Goal: Task Accomplishment & Management: Manage account settings

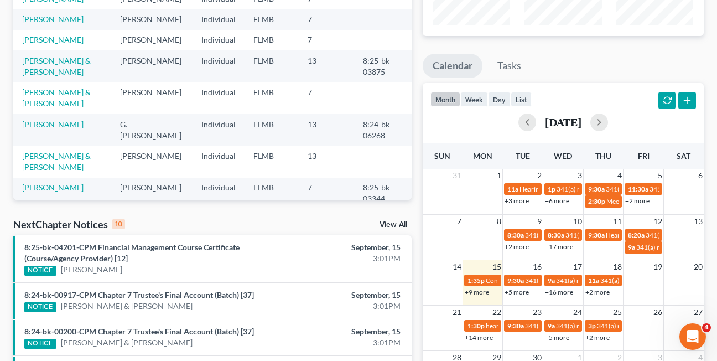
scroll to position [147, 0]
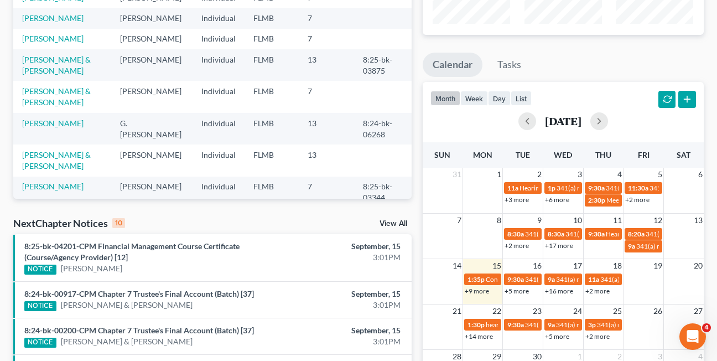
click at [392, 222] on link "View All" at bounding box center [393, 224] width 28 height 8
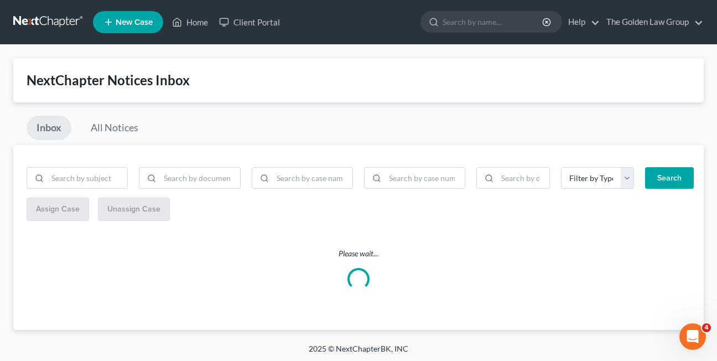
scroll to position [2, 0]
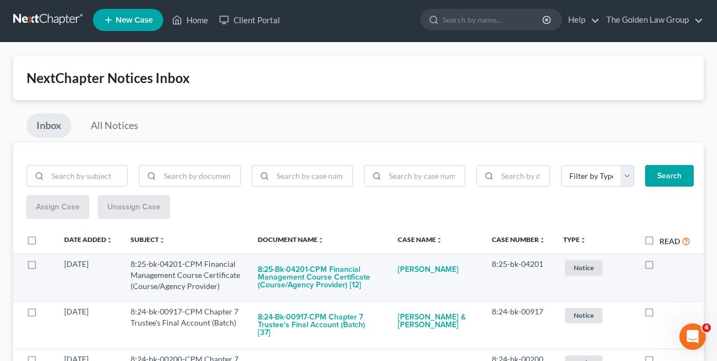
click at [659, 267] on label at bounding box center [659, 267] width 0 height 0
click at [664, 266] on input "checkbox" at bounding box center [667, 261] width 7 height 7
checkbox input "true"
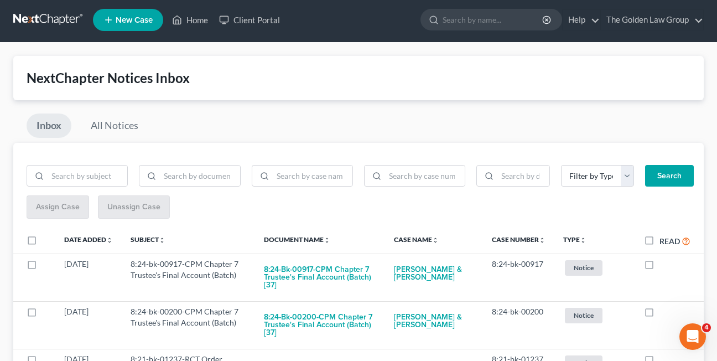
click at [659, 267] on label at bounding box center [659, 267] width 0 height 0
click at [664, 266] on input "checkbox" at bounding box center [667, 261] width 7 height 7
checkbox input "true"
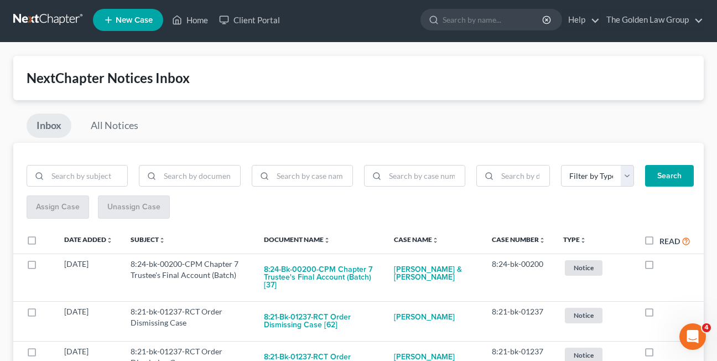
click at [659, 267] on label at bounding box center [659, 267] width 0 height 0
click at [664, 266] on input "checkbox" at bounding box center [667, 261] width 7 height 7
checkbox input "true"
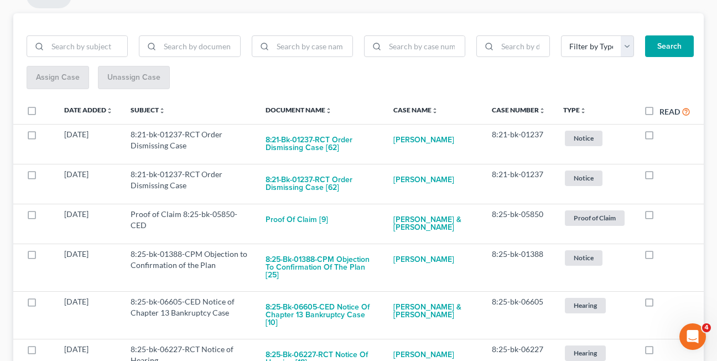
scroll to position [136, 0]
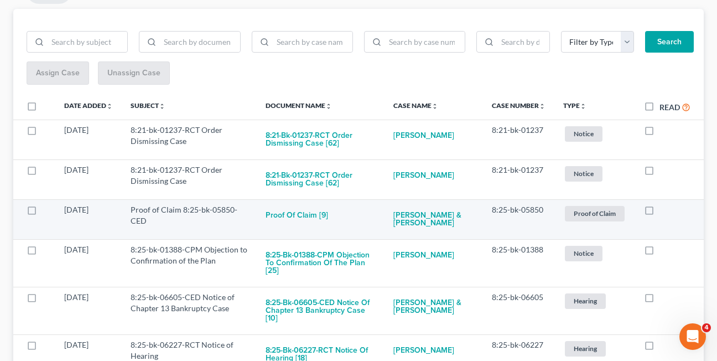
click at [659, 212] on label at bounding box center [659, 212] width 0 height 0
click at [664, 211] on input "checkbox" at bounding box center [667, 207] width 7 height 7
checkbox input "true"
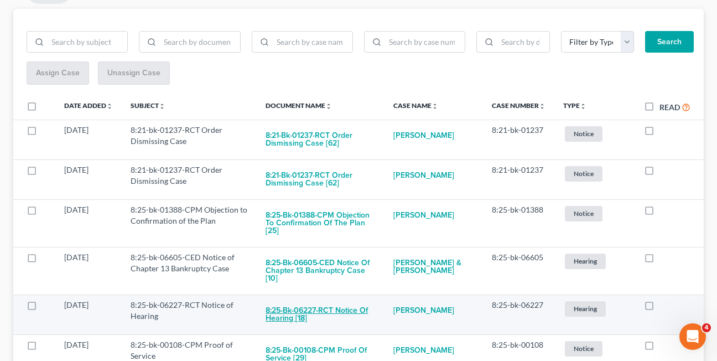
click at [299, 316] on button "8:25-bk-06227-RCT Notice of Hearing [18]" at bounding box center [321, 314] width 110 height 30
checkbox input "true"
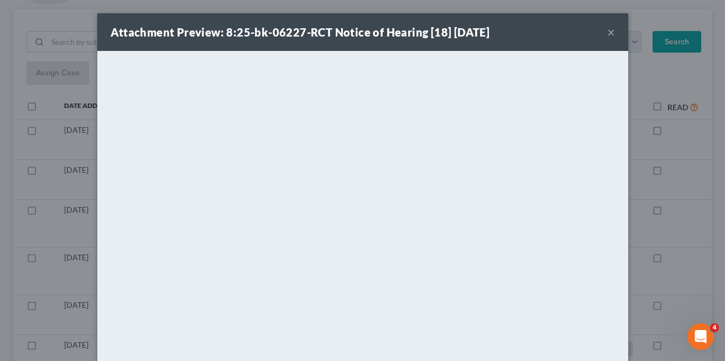
click at [607, 33] on button "×" at bounding box center [611, 31] width 8 height 13
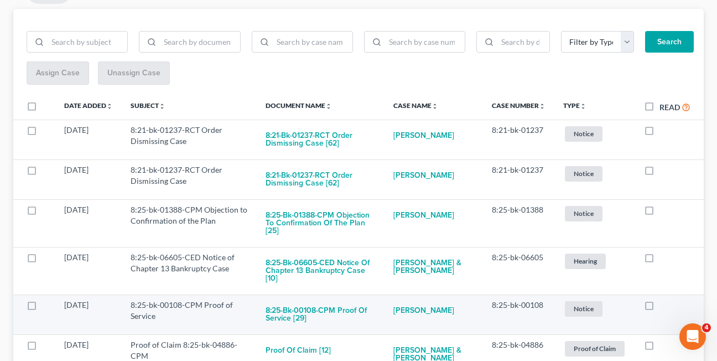
click at [659, 308] on label at bounding box center [659, 308] width 0 height 0
click at [664, 301] on input "checkbox" at bounding box center [667, 302] width 7 height 7
checkbox input "true"
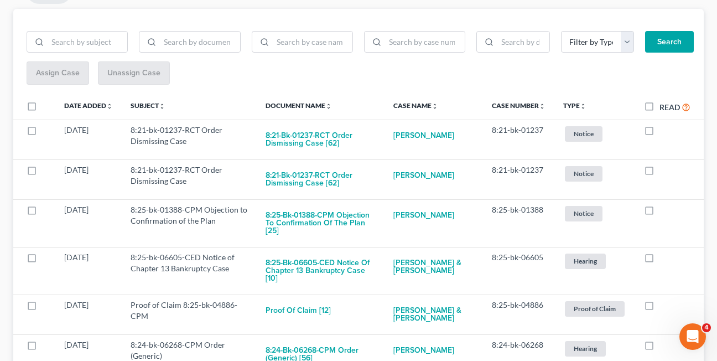
click at [659, 308] on label at bounding box center [659, 308] width 0 height 0
click at [664, 301] on input "checkbox" at bounding box center [667, 302] width 7 height 7
checkbox input "true"
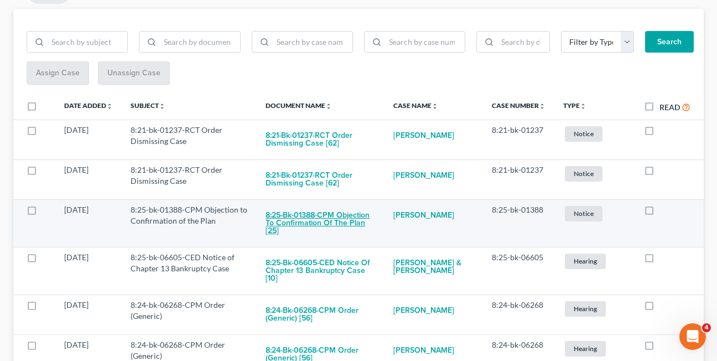
click at [299, 217] on button "8:25-bk-01388-CPM Objection to Confirmation of the Plan [25]" at bounding box center [321, 223] width 110 height 38
checkbox input "true"
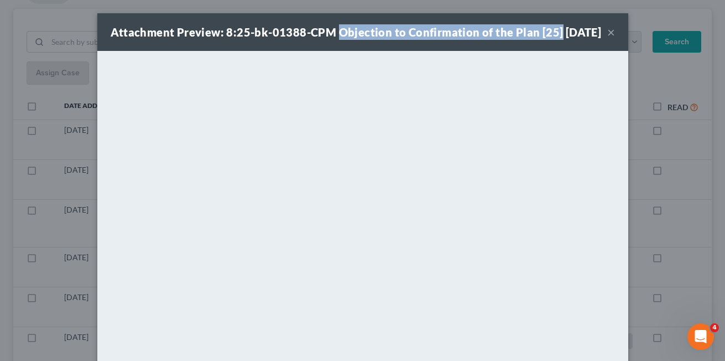
drag, startPoint x: 332, startPoint y: 33, endPoint x: 559, endPoint y: 34, distance: 226.8
click at [559, 34] on div "Attachment Preview: 8:25-bk-01388-CPM Objection to Confirmation of the Plan [25…" at bounding box center [356, 31] width 491 height 15
copy strong "Objection to Confirmation of the Plan [25]"
drag, startPoint x: 310, startPoint y: 55, endPoint x: 596, endPoint y: 41, distance: 286.3
click at [310, 40] on div "Attachment Preview: 8:25-bk-01388-CPM Objection to Confirmation of the Plan [25…" at bounding box center [356, 31] width 491 height 15
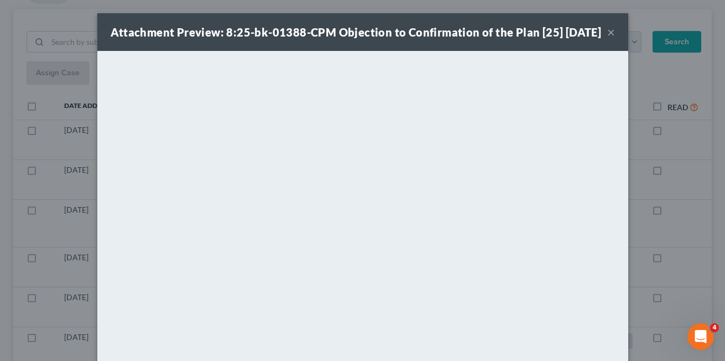
click at [607, 39] on button "×" at bounding box center [611, 31] width 8 height 13
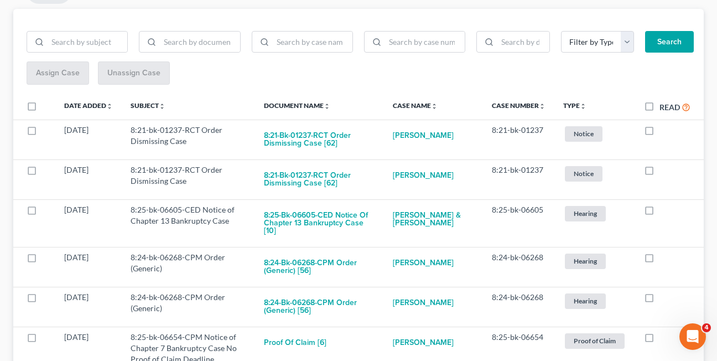
click at [173, 18] on div "Filter by Type Hearing Notice Proof of Claim Search Assign Case Unassign Case D…" at bounding box center [358, 265] width 690 height 513
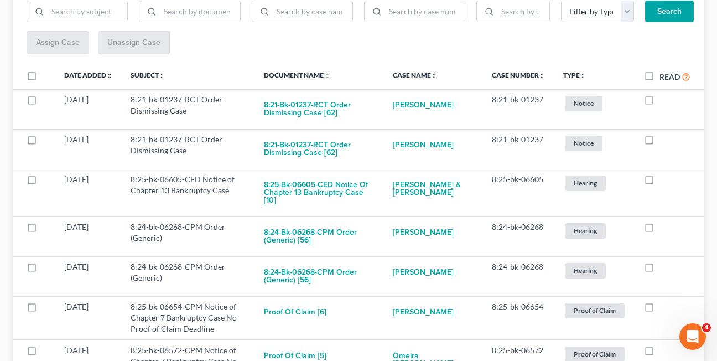
scroll to position [322, 0]
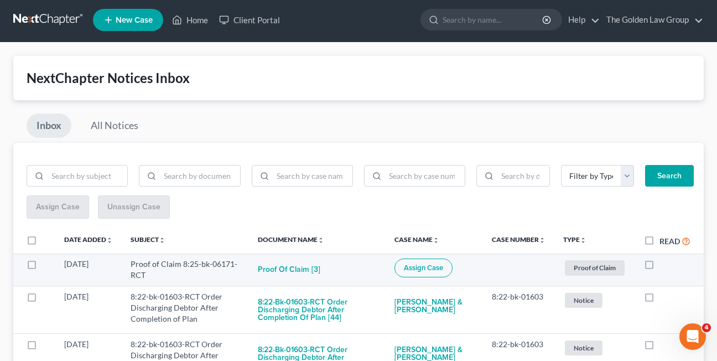
click at [659, 267] on label at bounding box center [659, 267] width 0 height 0
click at [664, 263] on input "checkbox" at bounding box center [667, 261] width 7 height 7
checkbox input "true"
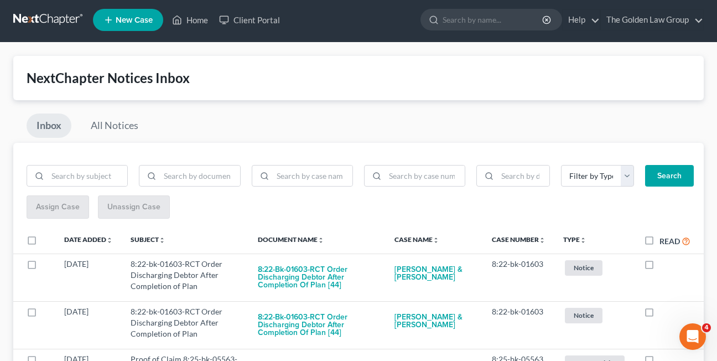
click at [243, 131] on div "Inbox All Notices" at bounding box center [358, 127] width 690 height 29
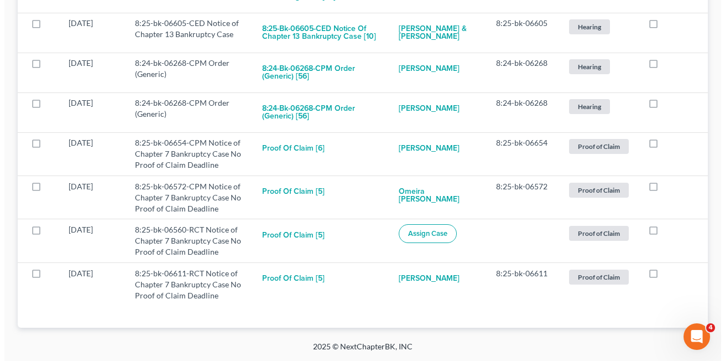
scroll to position [581, 0]
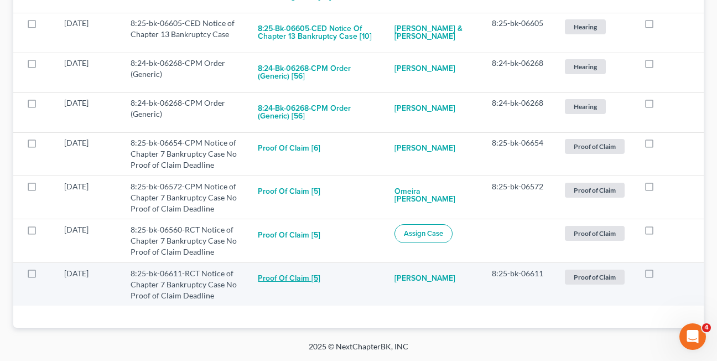
click at [284, 277] on button "Proof of Claim [5]" at bounding box center [289, 279] width 63 height 22
checkbox input "true"
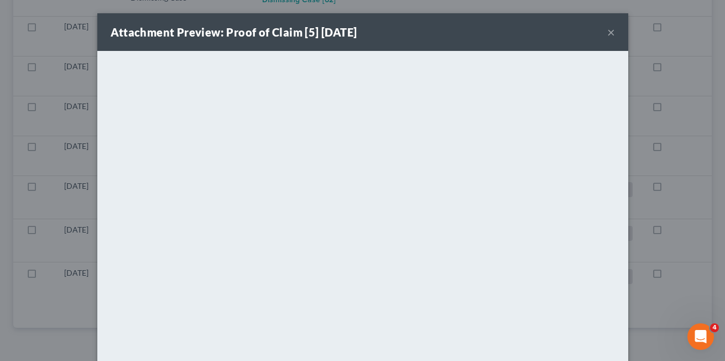
scroll to position [537, 0]
click at [607, 32] on button "×" at bounding box center [611, 31] width 8 height 13
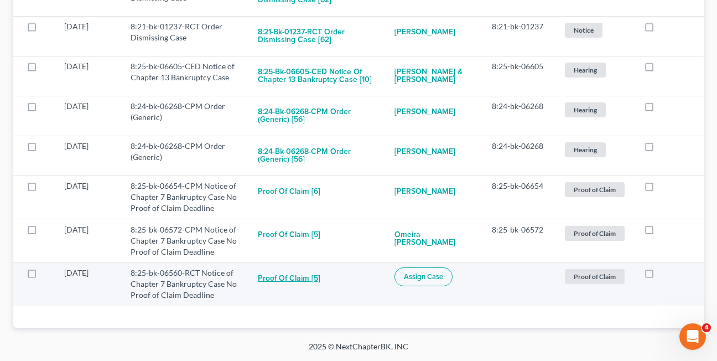
click at [284, 278] on button "Proof of Claim [5]" at bounding box center [289, 278] width 63 height 22
checkbox input "true"
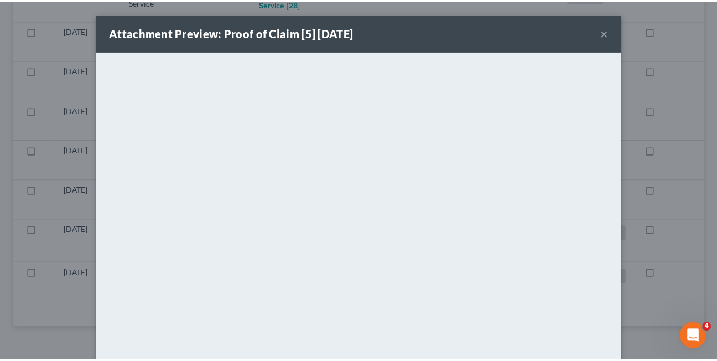
scroll to position [494, 0]
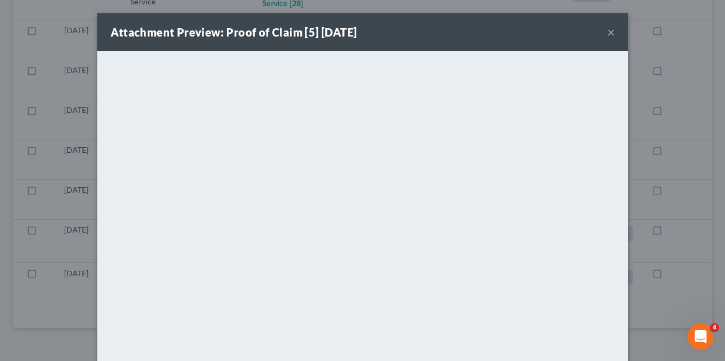
click at [607, 30] on button "×" at bounding box center [611, 31] width 8 height 13
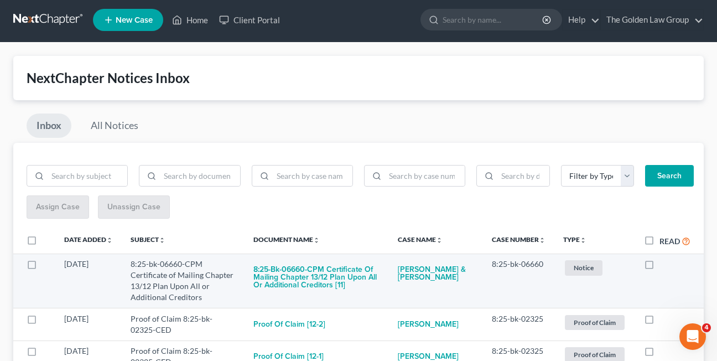
click at [659, 267] on label at bounding box center [659, 267] width 0 height 0
click at [664, 266] on input "checkbox" at bounding box center [667, 261] width 7 height 7
checkbox input "true"
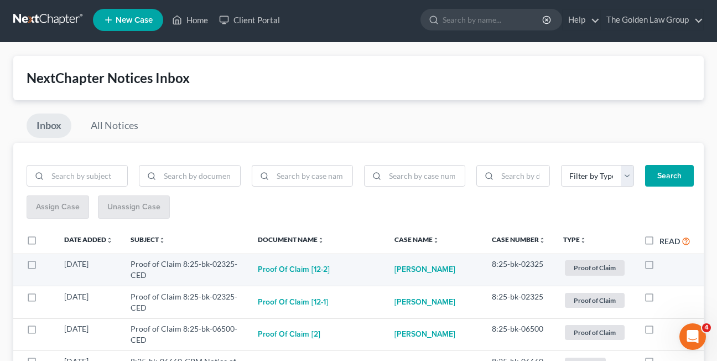
click at [659, 267] on label at bounding box center [659, 267] width 0 height 0
click at [664, 265] on input "checkbox" at bounding box center [667, 261] width 7 height 7
checkbox input "true"
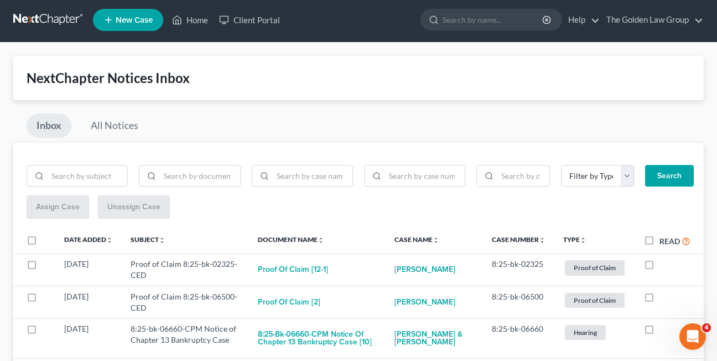
click at [659, 267] on label at bounding box center [659, 267] width 0 height 0
click at [664, 265] on input "checkbox" at bounding box center [667, 261] width 7 height 7
checkbox input "true"
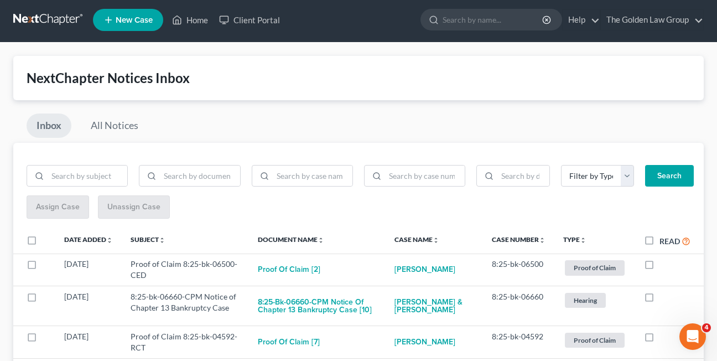
click at [659, 267] on label at bounding box center [659, 267] width 0 height 0
click at [664, 265] on input "checkbox" at bounding box center [667, 261] width 7 height 7
checkbox input "true"
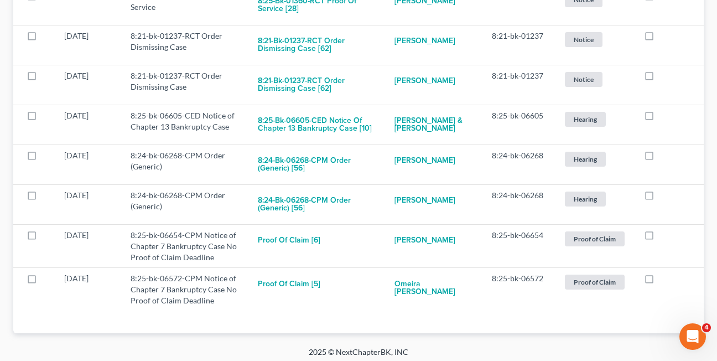
scroll to position [610, 0]
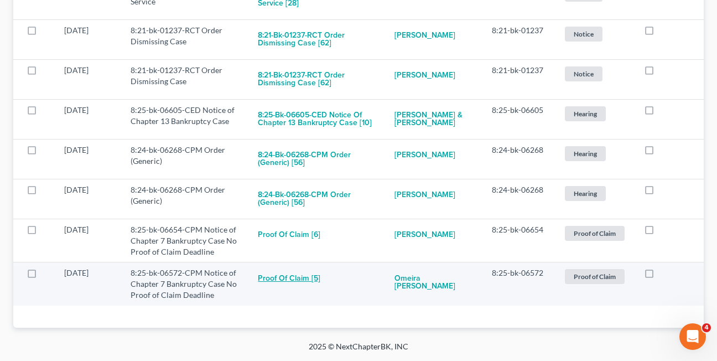
click at [271, 275] on button "Proof of Claim [5]" at bounding box center [289, 278] width 63 height 22
checkbox input "true"
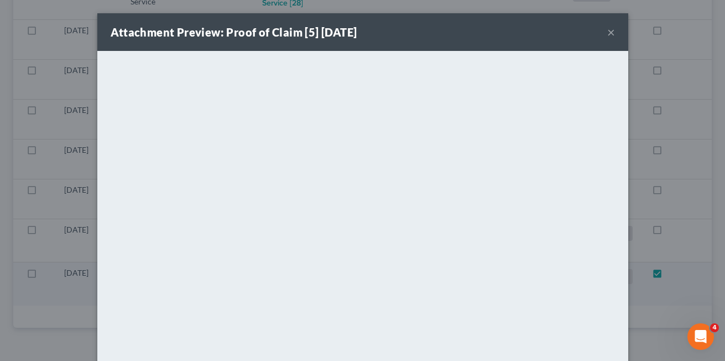
scroll to position [563, 0]
click at [607, 34] on button "×" at bounding box center [611, 31] width 8 height 13
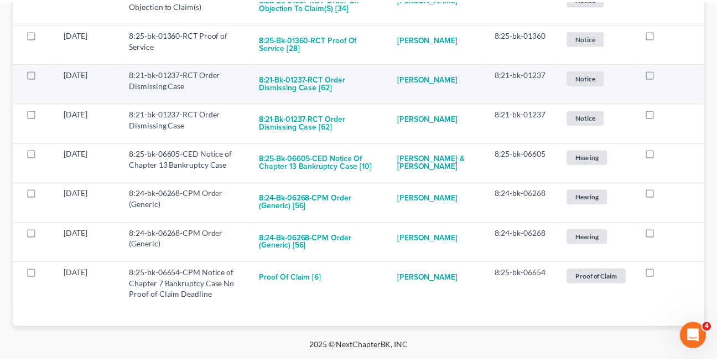
scroll to position [566, 0]
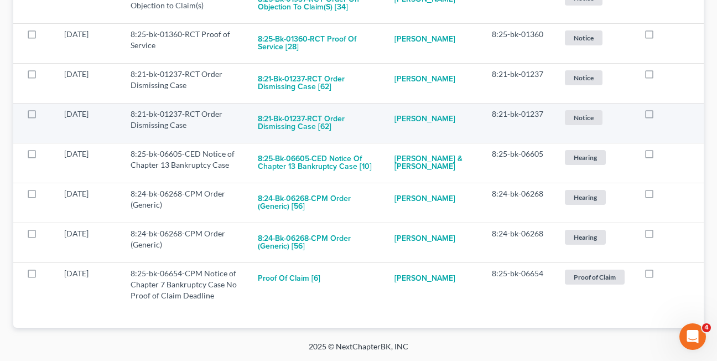
click at [659, 117] on label at bounding box center [659, 117] width 0 height 0
click at [664, 115] on input "checkbox" at bounding box center [667, 111] width 7 height 7
checkbox input "true"
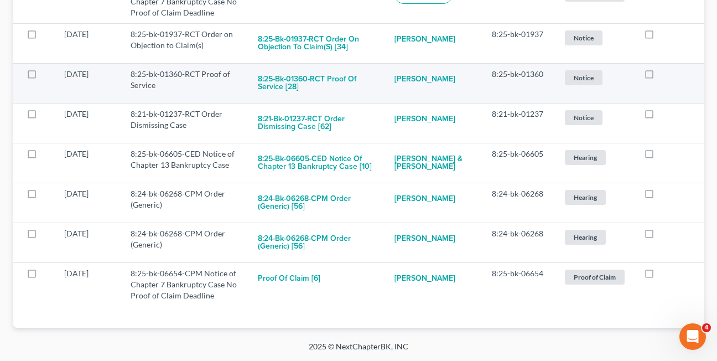
click at [659, 77] on label at bounding box center [659, 77] width 0 height 0
click at [664, 75] on input "checkbox" at bounding box center [667, 72] width 7 height 7
checkbox input "true"
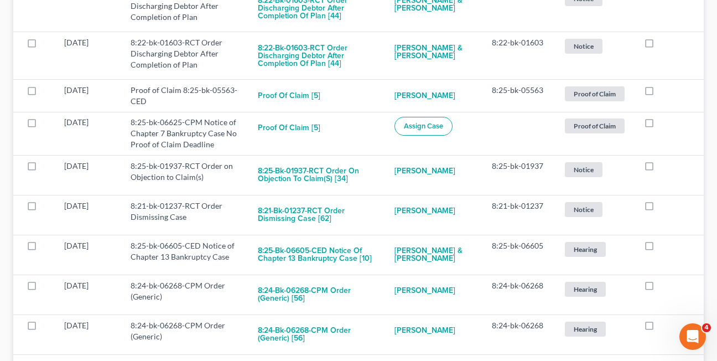
scroll to position [377, 0]
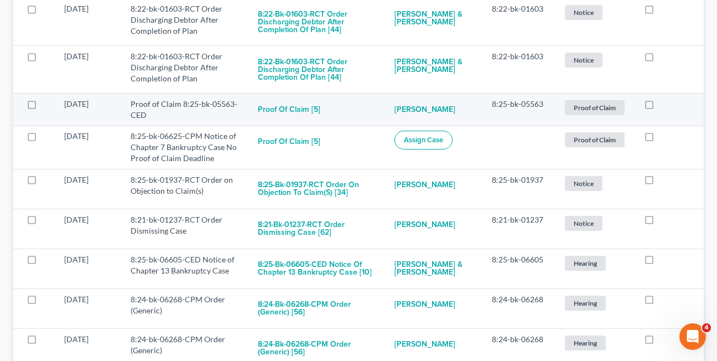
click at [659, 107] on label at bounding box center [659, 107] width 0 height 0
click at [664, 101] on input "checkbox" at bounding box center [667, 101] width 7 height 7
checkbox input "true"
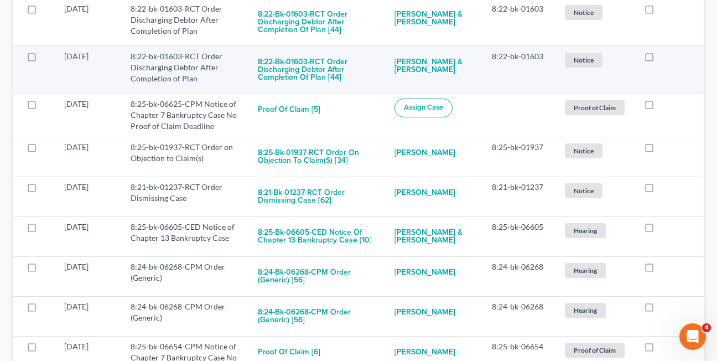
click at [659, 59] on label at bounding box center [659, 59] width 0 height 0
click at [664, 54] on input "checkbox" at bounding box center [667, 54] width 7 height 7
checkbox input "true"
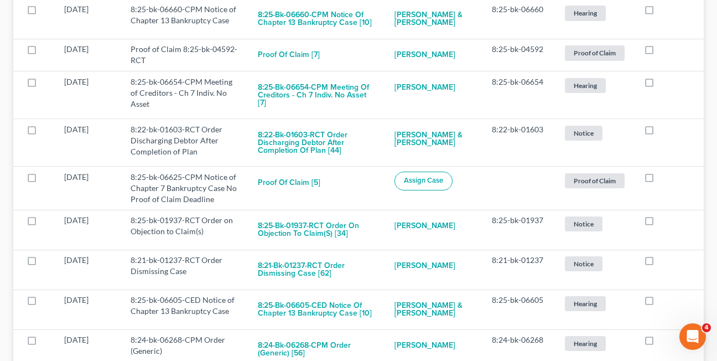
scroll to position [252, 0]
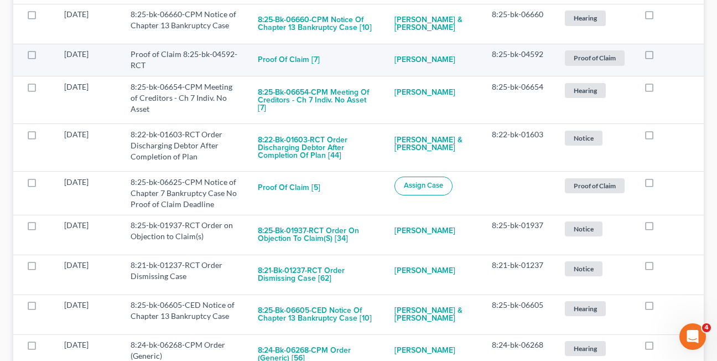
click at [659, 57] on label at bounding box center [659, 57] width 0 height 0
click at [664, 56] on input "checkbox" at bounding box center [667, 52] width 7 height 7
checkbox input "true"
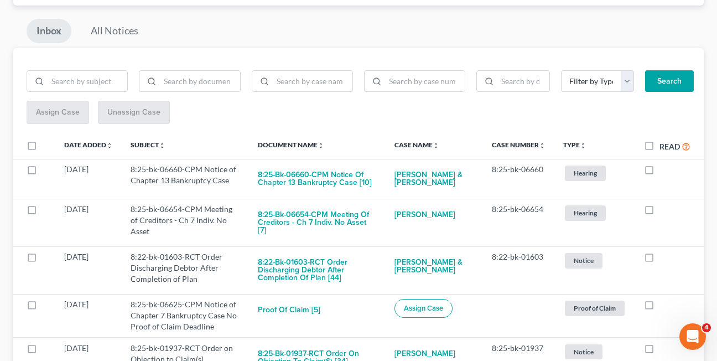
scroll to position [91, 0]
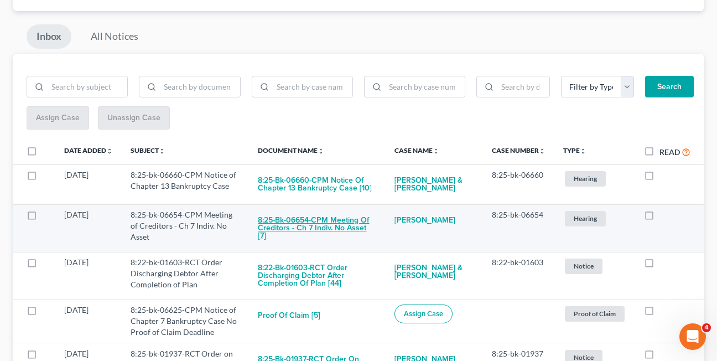
click at [306, 230] on button "8:25-bk-06654-CPM Meeting of Creditors - Ch 7 Indiv. No Asset [7]" at bounding box center [317, 228] width 119 height 38
checkbox input "true"
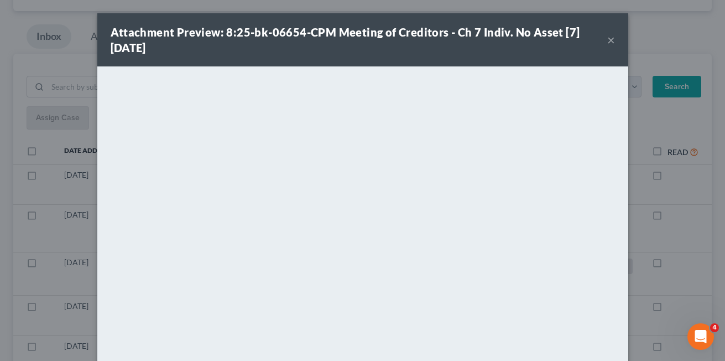
click at [608, 39] on button "×" at bounding box center [611, 39] width 8 height 13
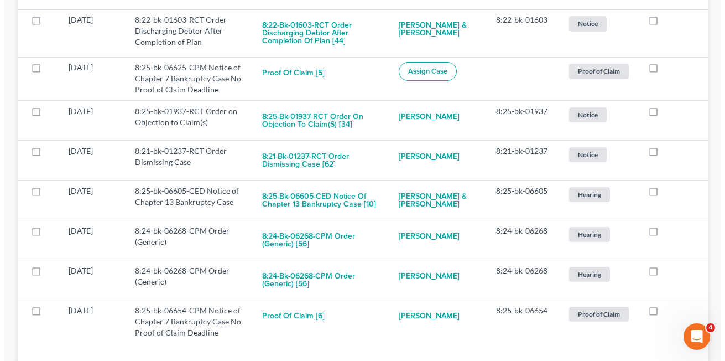
scroll to position [324, 0]
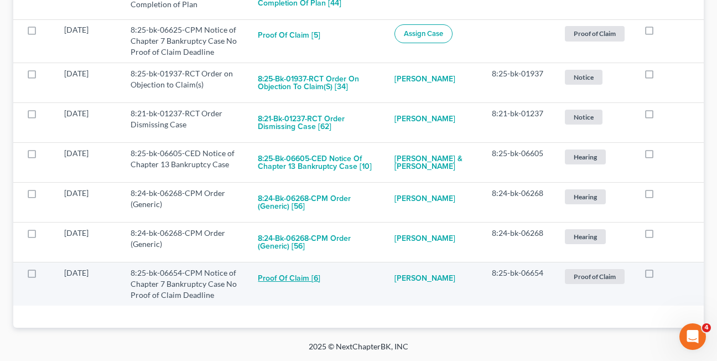
click at [291, 277] on button "Proof of Claim [6]" at bounding box center [289, 278] width 63 height 22
checkbox input "true"
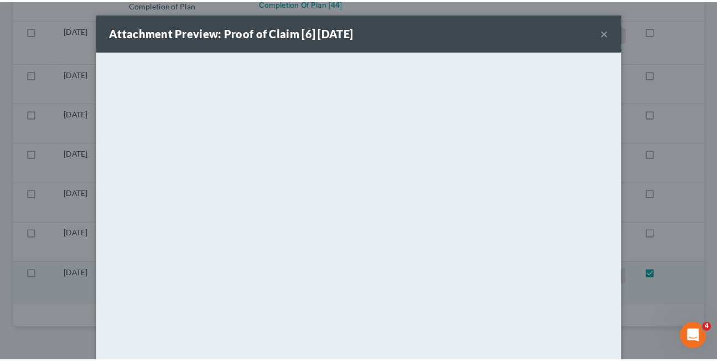
scroll to position [280, 0]
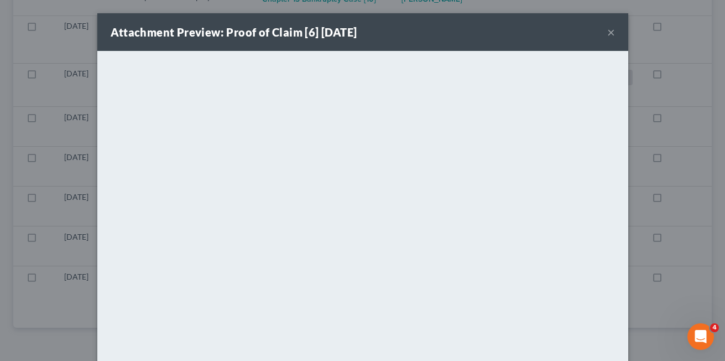
click at [607, 32] on button "×" at bounding box center [611, 31] width 8 height 13
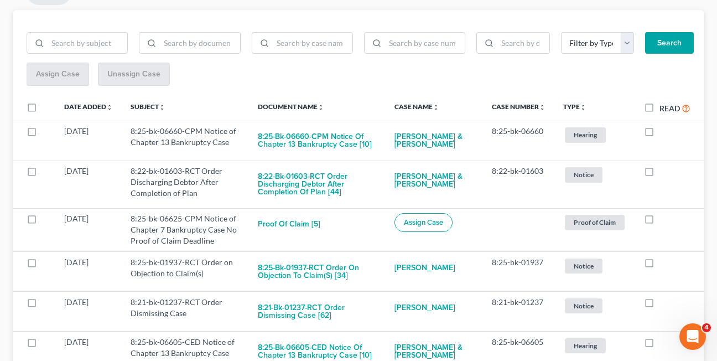
scroll to position [123, 0]
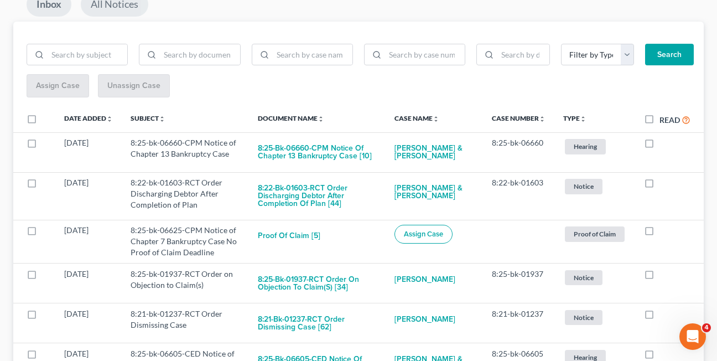
click at [107, 4] on link "All Notices" at bounding box center [114, 4] width 67 height 24
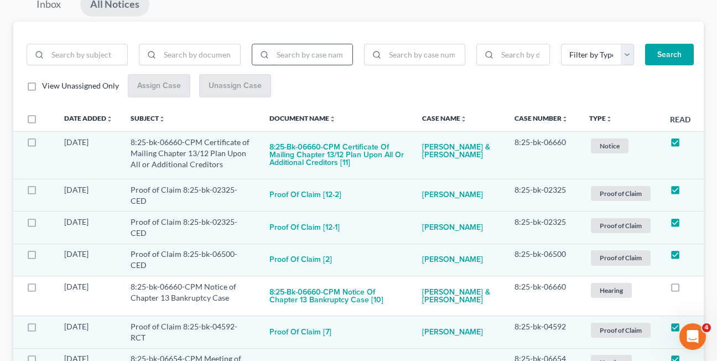
click at [323, 55] on input "search" at bounding box center [313, 54] width 80 height 21
type input "vollmer"
click at [645, 44] on button "Search" at bounding box center [669, 55] width 49 height 22
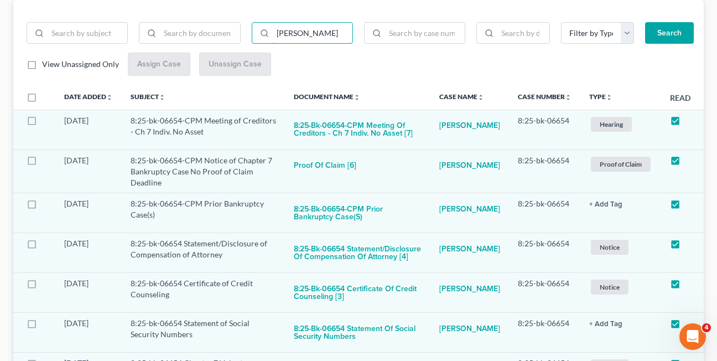
scroll to position [155, 0]
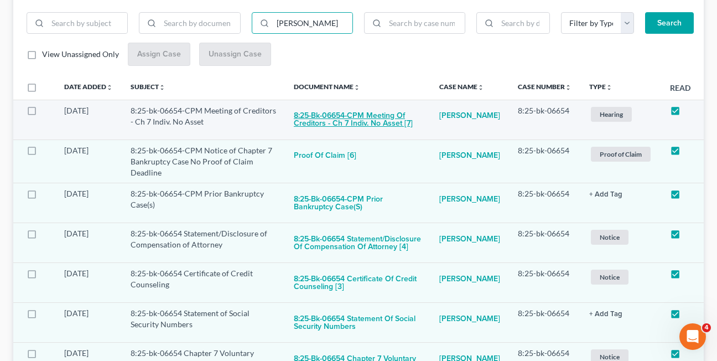
click at [355, 126] on button "8:25-bk-06654-CPM Meeting of Creditors - Ch 7 Indiv. No Asset [7]" at bounding box center [358, 120] width 128 height 30
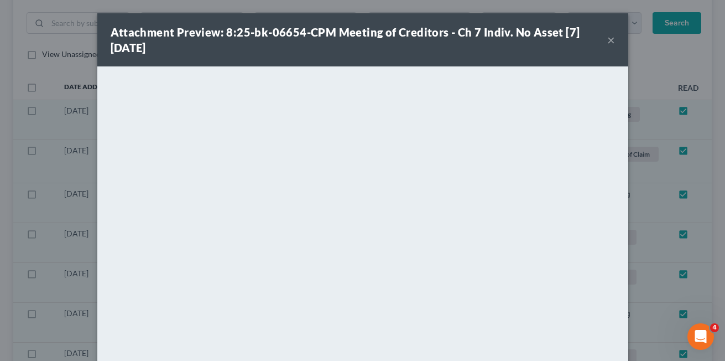
click at [607, 40] on button "×" at bounding box center [611, 39] width 8 height 13
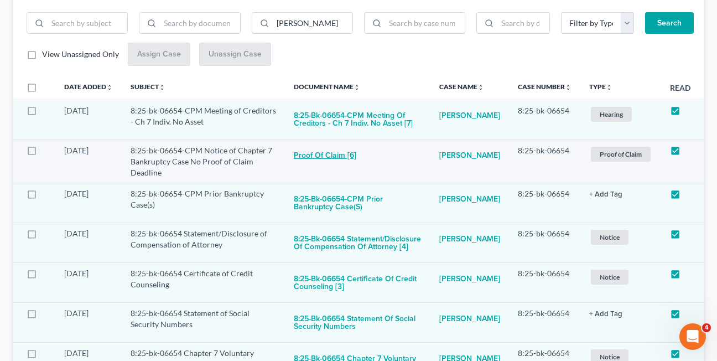
click at [339, 152] on button "Proof of Claim [6]" at bounding box center [325, 156] width 63 height 22
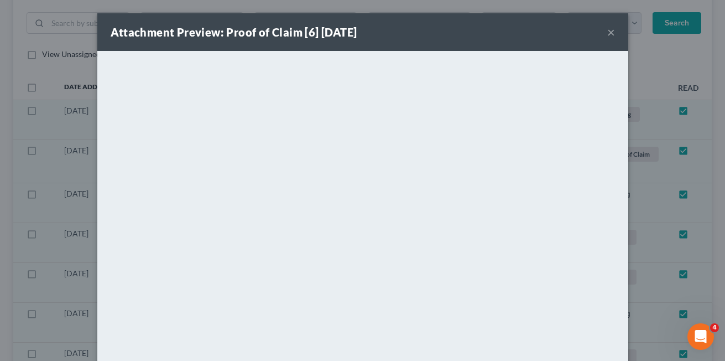
click at [607, 34] on button "×" at bounding box center [611, 31] width 8 height 13
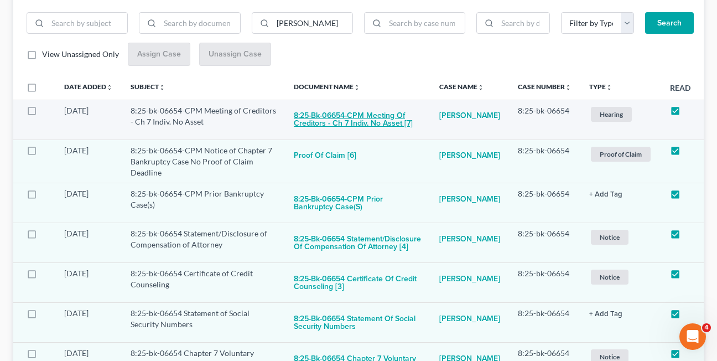
click at [348, 113] on button "8:25-bk-06654-CPM Meeting of Creditors - Ch 7 Indiv. No Asset [7]" at bounding box center [358, 120] width 128 height 30
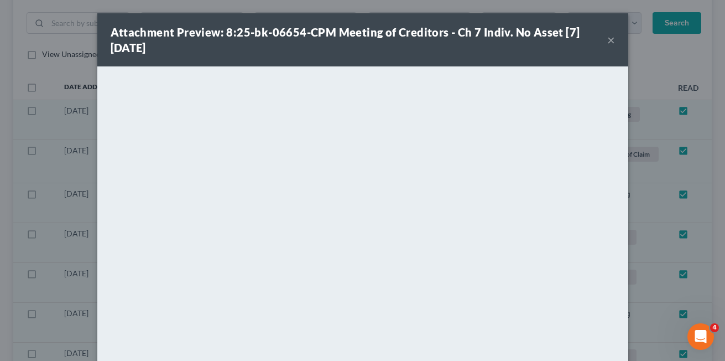
click at [607, 39] on button "×" at bounding box center [611, 39] width 8 height 13
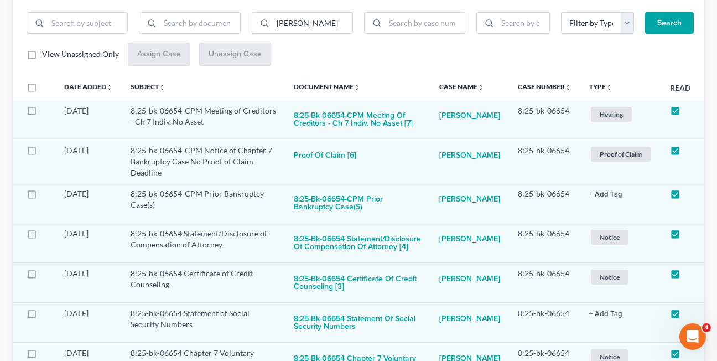
click at [424, 60] on div "View Unassigned Only Assign Case Unassign Case" at bounding box center [359, 55] width 664 height 24
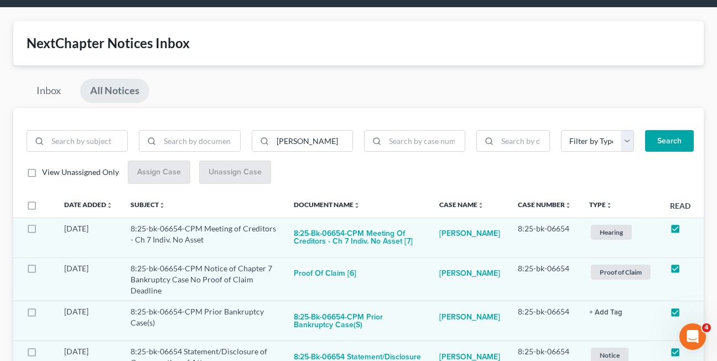
scroll to position [0, 0]
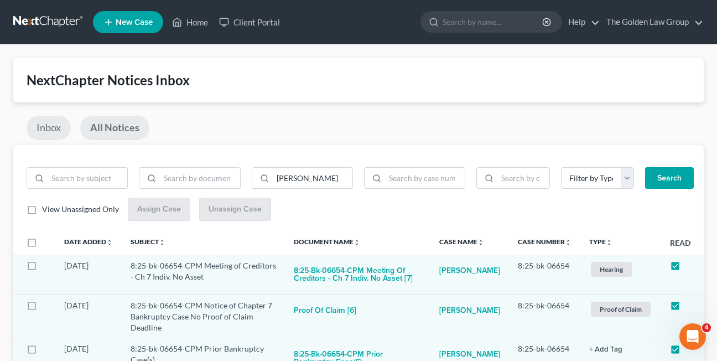
click at [38, 127] on link "Inbox" at bounding box center [49, 128] width 44 height 24
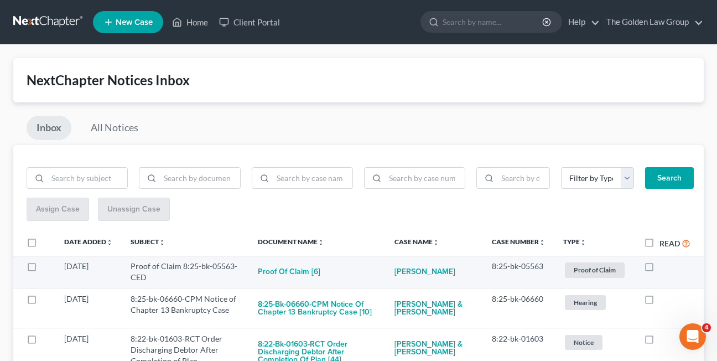
click at [659, 269] on label at bounding box center [659, 269] width 0 height 0
click at [664, 262] on input "checkbox" at bounding box center [667, 264] width 7 height 7
checkbox input "true"
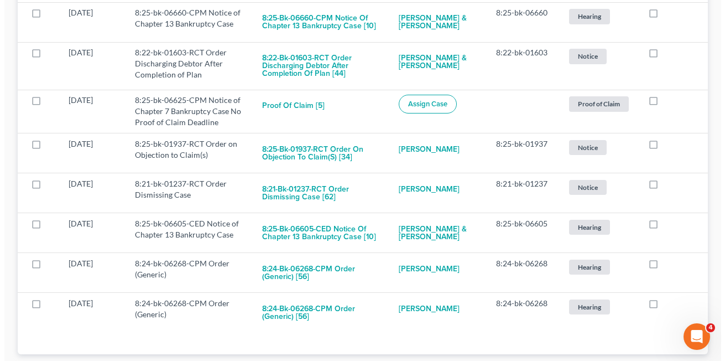
scroll to position [278, 0]
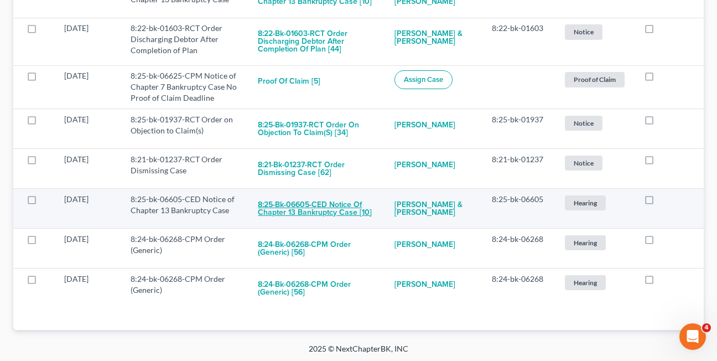
click at [285, 207] on button "8:25-bk-06605-CED Notice of Chapter 13 Bankruptcy Case [10]" at bounding box center [317, 209] width 119 height 30
checkbox input "true"
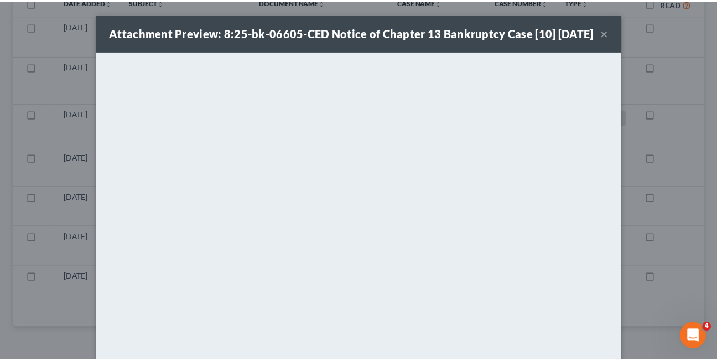
scroll to position [240, 0]
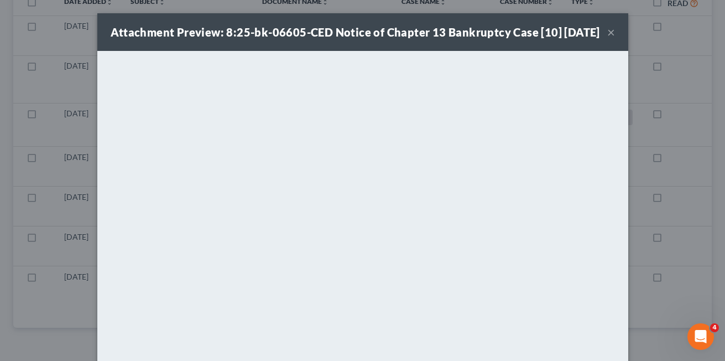
click at [607, 39] on button "×" at bounding box center [611, 31] width 8 height 13
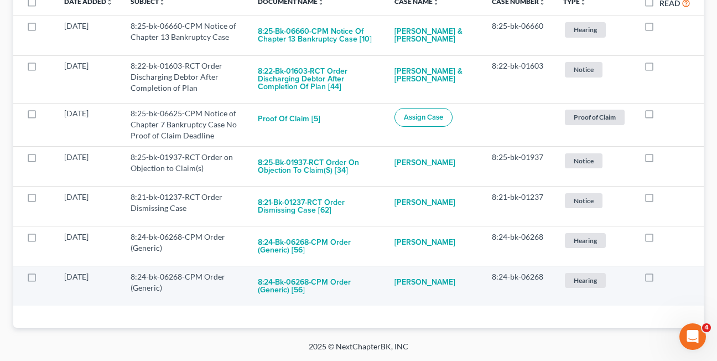
click at [659, 279] on label at bounding box center [659, 279] width 0 height 0
click at [664, 278] on input "checkbox" at bounding box center [667, 274] width 7 height 7
checkbox input "true"
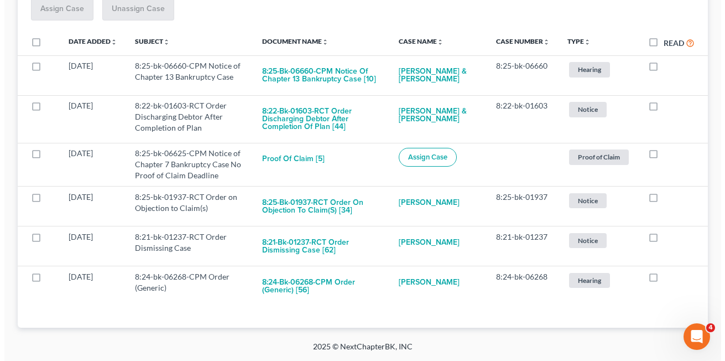
scroll to position [200, 0]
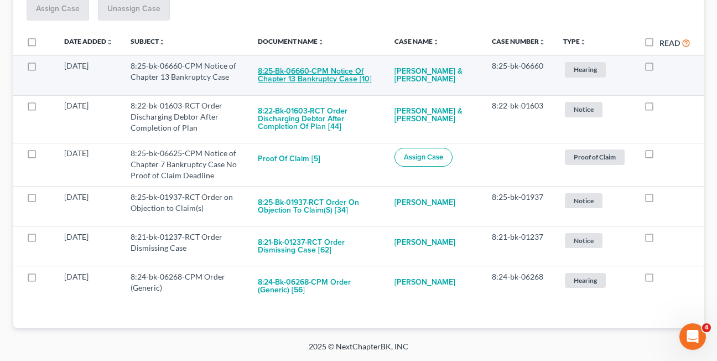
click at [276, 80] on button "8:25-bk-06660-CPM Notice of Chapter 13 Bankruptcy Case [10]" at bounding box center [317, 75] width 119 height 30
checkbox input "true"
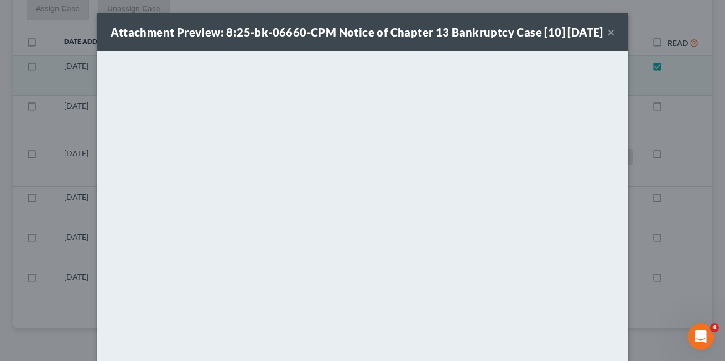
scroll to position [160, 0]
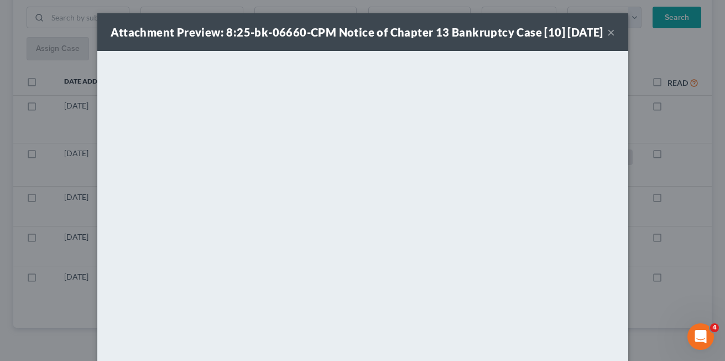
click at [610, 39] on button "×" at bounding box center [611, 31] width 8 height 13
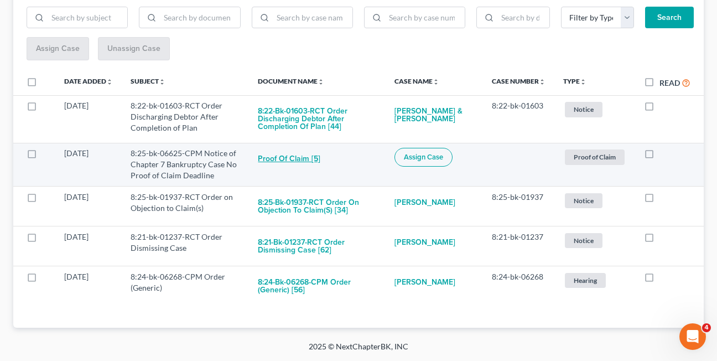
click at [282, 161] on button "Proof of Claim [5]" at bounding box center [289, 159] width 63 height 22
checkbox input "true"
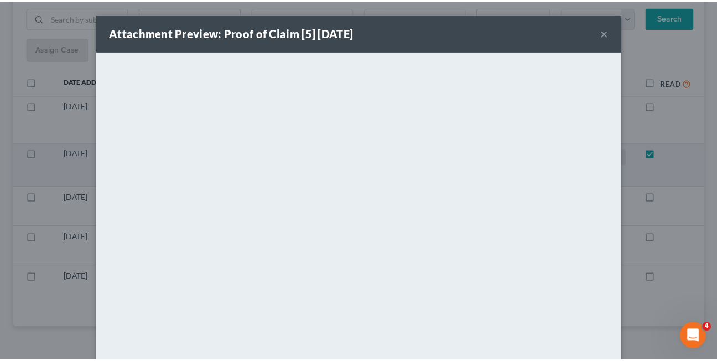
scroll to position [106, 0]
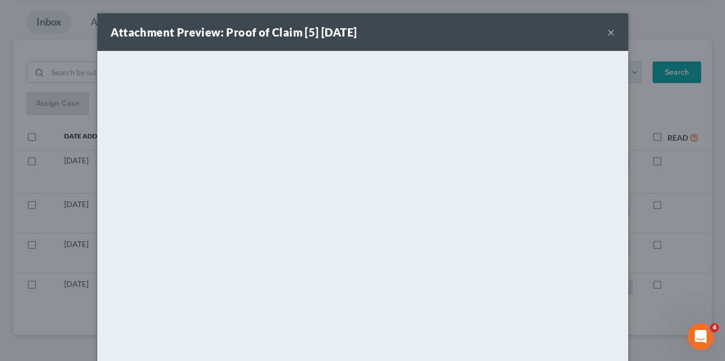
click at [607, 32] on button "×" at bounding box center [611, 31] width 8 height 13
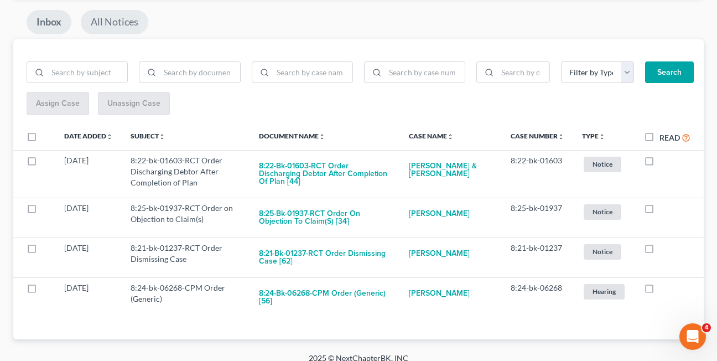
click at [108, 23] on link "All Notices" at bounding box center [114, 22] width 67 height 24
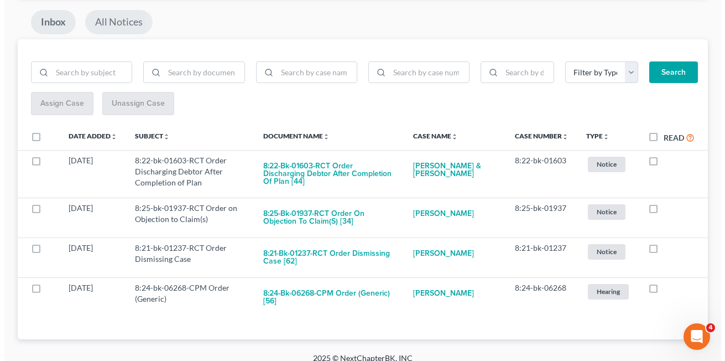
scroll to position [2, 0]
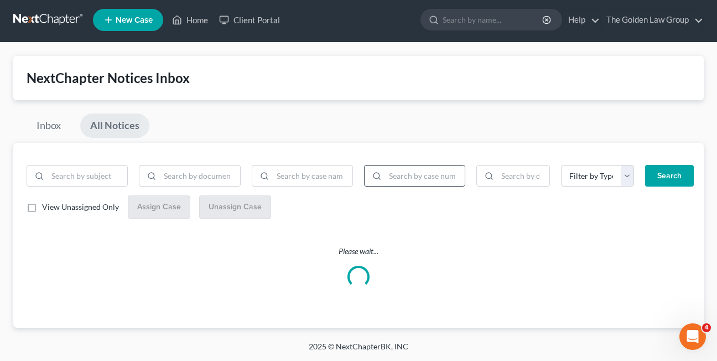
click at [429, 176] on input "search" at bounding box center [425, 175] width 80 height 21
paste input "8:25-bk-06625"
type input "8:25-bk-06625"
click at [645, 165] on button "Search" at bounding box center [669, 176] width 49 height 22
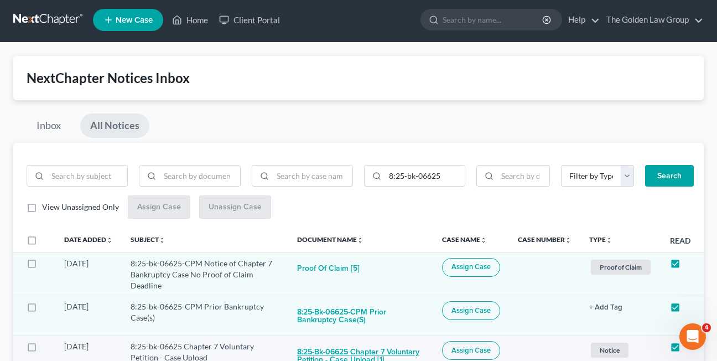
click at [329, 352] on button "8:25-bk-06625 Chapter 7 Voluntary Petition - Case Upload [1]" at bounding box center [360, 356] width 127 height 30
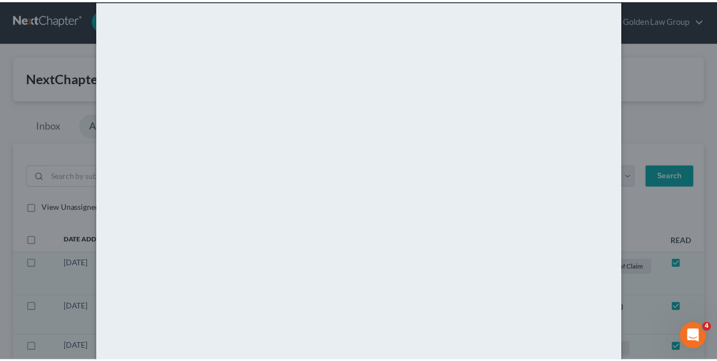
scroll to position [0, 0]
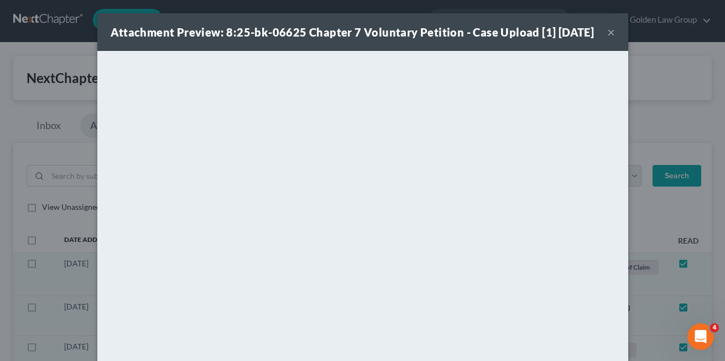
click at [607, 39] on button "×" at bounding box center [611, 31] width 8 height 13
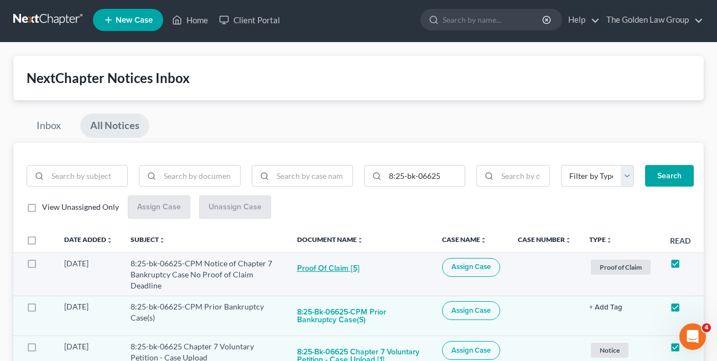
click at [306, 266] on button "Proof of Claim [5]" at bounding box center [328, 269] width 63 height 22
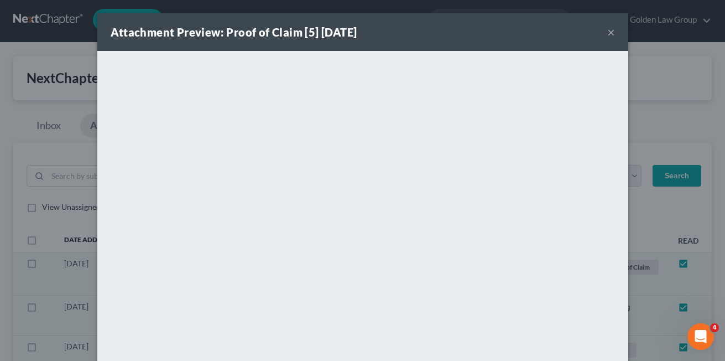
click at [387, 45] on div "Attachment Preview: Proof of Claim [5] 09/15/2025 ×" at bounding box center [362, 32] width 531 height 38
click at [607, 33] on button "×" at bounding box center [611, 31] width 8 height 13
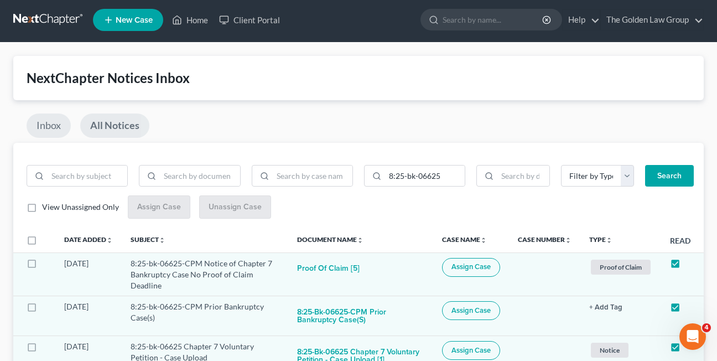
click at [45, 124] on link "Inbox" at bounding box center [49, 125] width 44 height 24
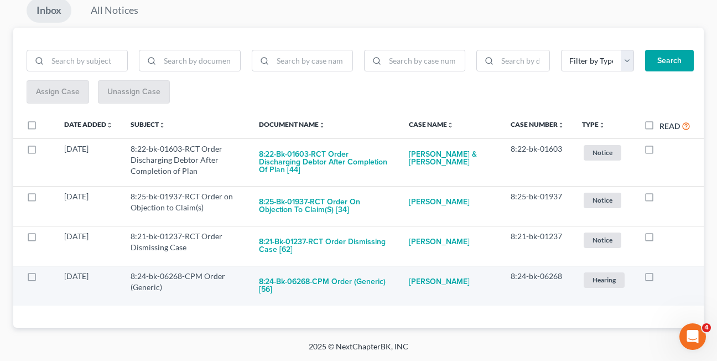
scroll to position [113, 0]
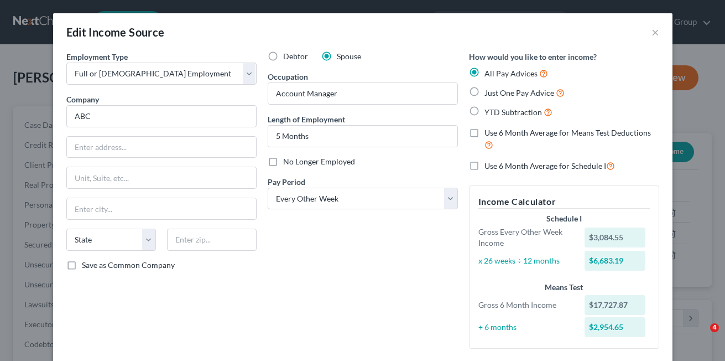
select select "0"
select select "2"
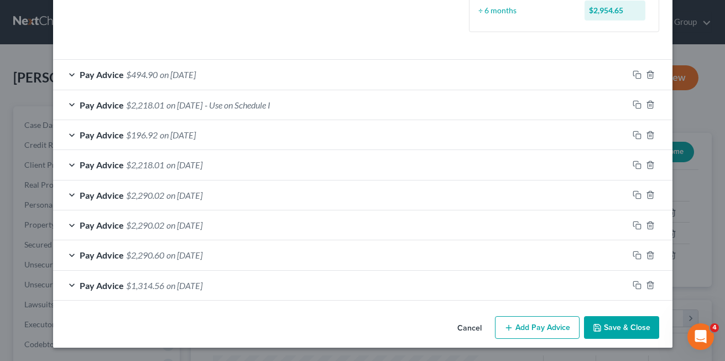
click at [460, 324] on button "Cancel" at bounding box center [470, 328] width 42 height 22
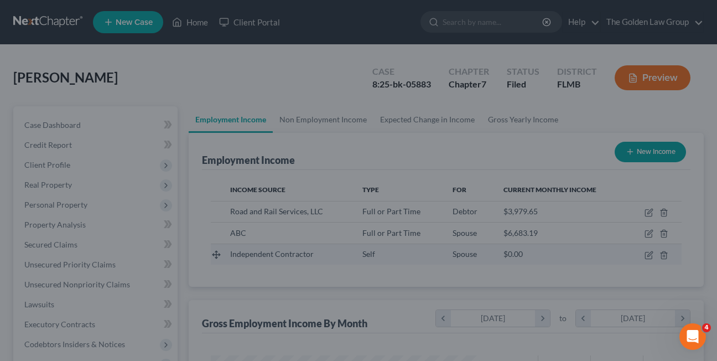
scroll to position [552952, 552862]
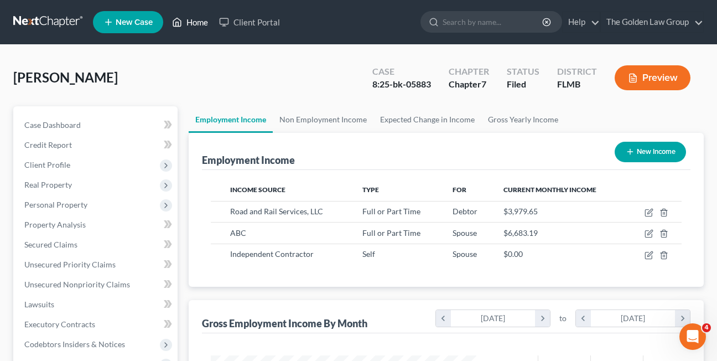
click at [194, 23] on link "Home" at bounding box center [189, 22] width 47 height 20
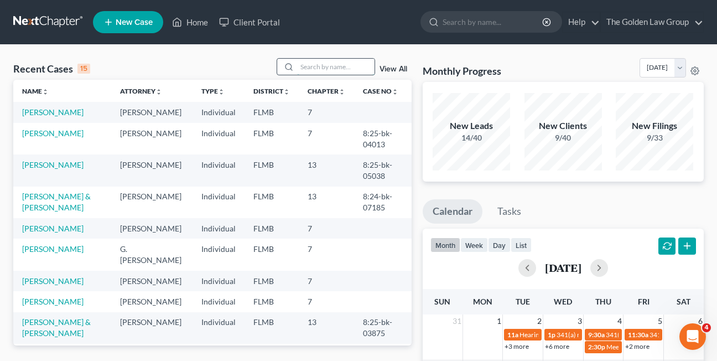
click at [306, 66] on input "search" at bounding box center [335, 67] width 77 height 16
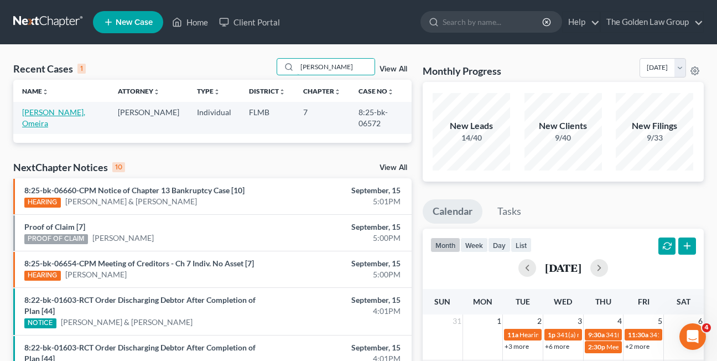
type input "[PERSON_NAME]"
click at [51, 111] on link "[PERSON_NAME], Omeira" at bounding box center [53, 117] width 63 height 20
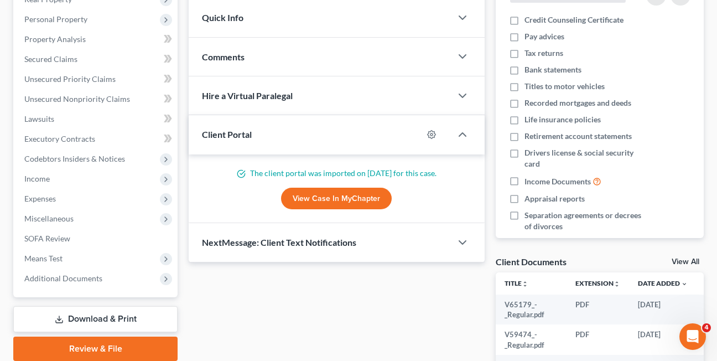
scroll to position [210, 0]
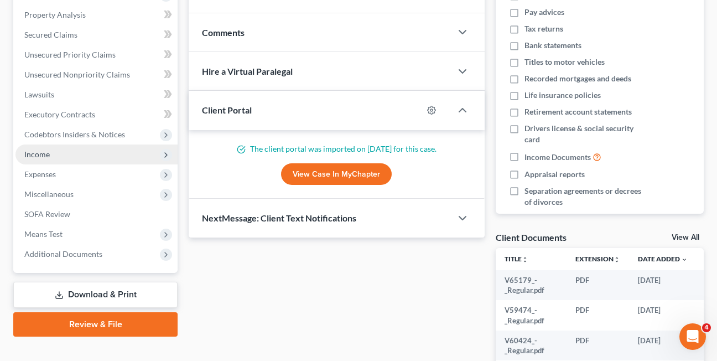
click at [37, 151] on span "Income" at bounding box center [36, 153] width 25 height 9
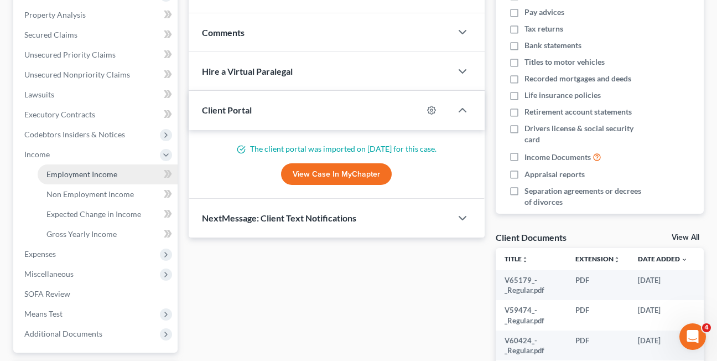
click at [112, 174] on span "Employment Income" at bounding box center [81, 173] width 71 height 9
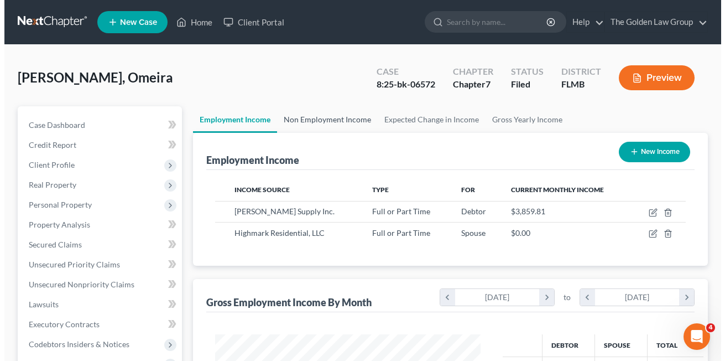
scroll to position [199, 288]
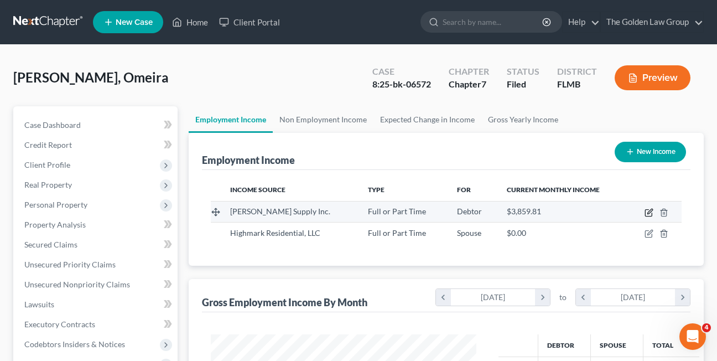
click at [651, 213] on icon "button" at bounding box center [648, 212] width 9 height 9
select select "0"
select select "9"
select select "2"
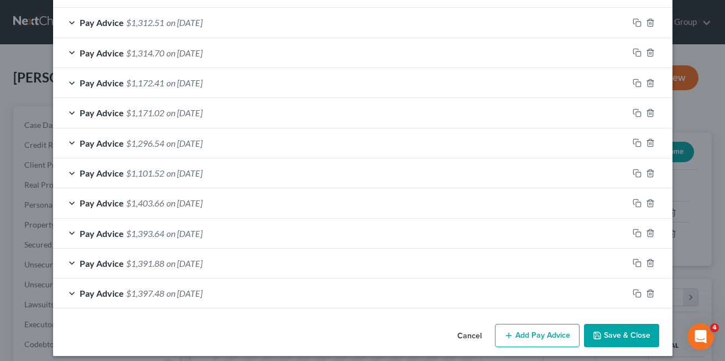
scroll to position [467, 0]
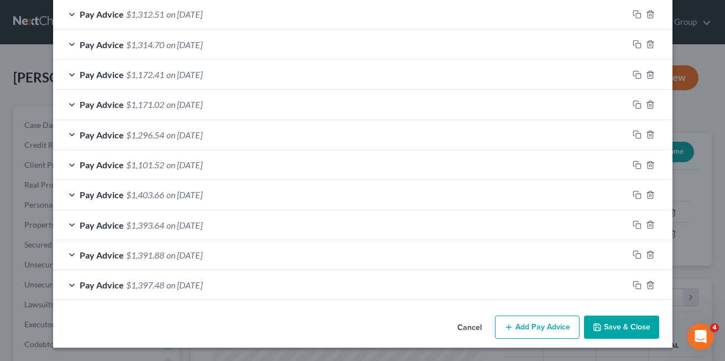
click at [664, 342] on div "Cancel Add Pay Advice Save & Close" at bounding box center [363, 329] width 620 height 37
click at [461, 327] on button "Cancel" at bounding box center [470, 327] width 42 height 22
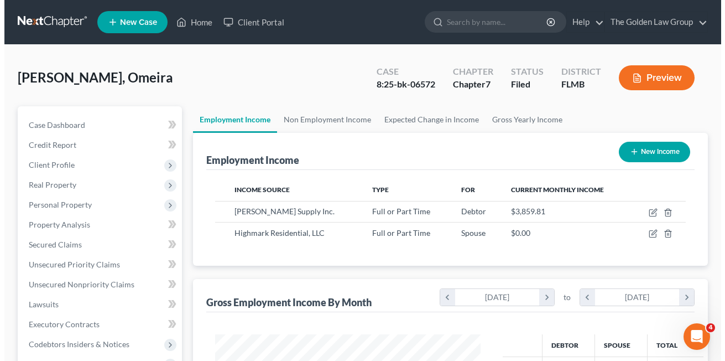
scroll to position [552952, 552862]
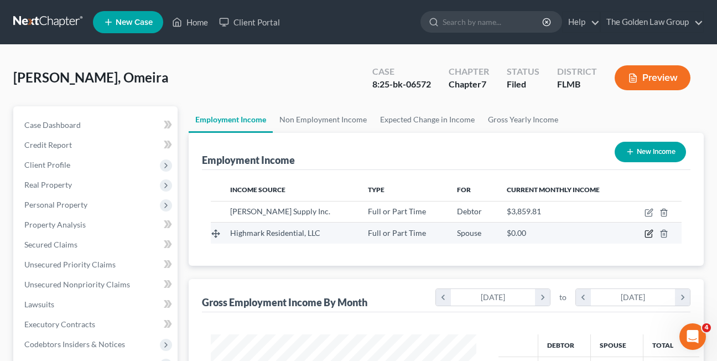
click at [647, 236] on icon "button" at bounding box center [648, 233] width 9 height 9
select select "0"
select select "45"
select select "2"
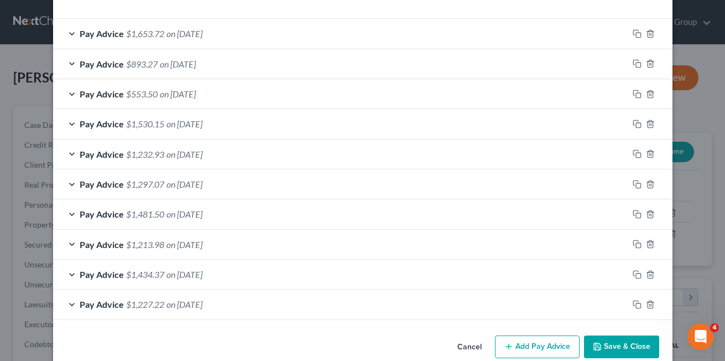
scroll to position [377, 0]
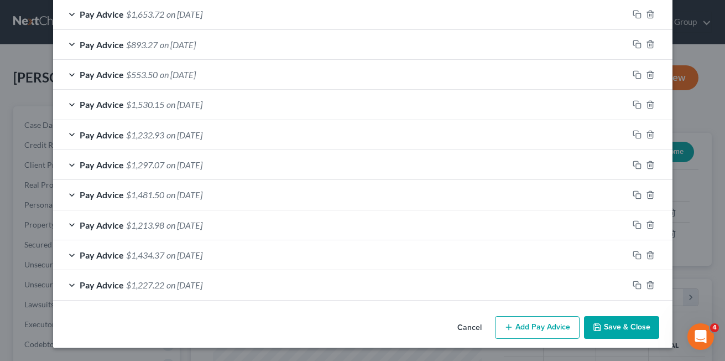
click at [514, 283] on div "Pay Advice $1,227.22 on [DATE]" at bounding box center [340, 284] width 575 height 29
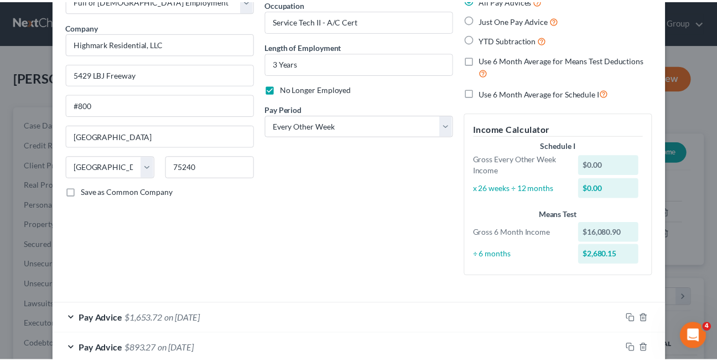
scroll to position [0, 0]
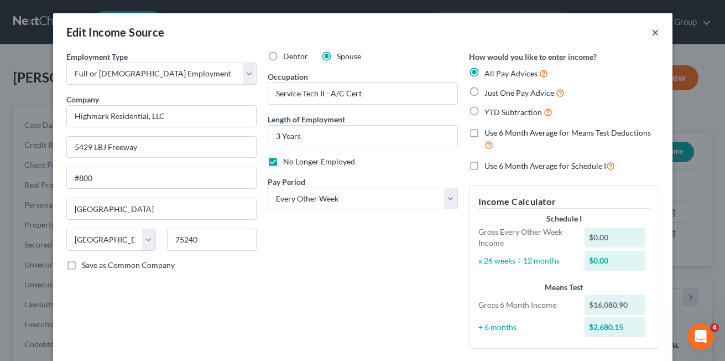
click at [652, 32] on button "×" at bounding box center [656, 31] width 8 height 13
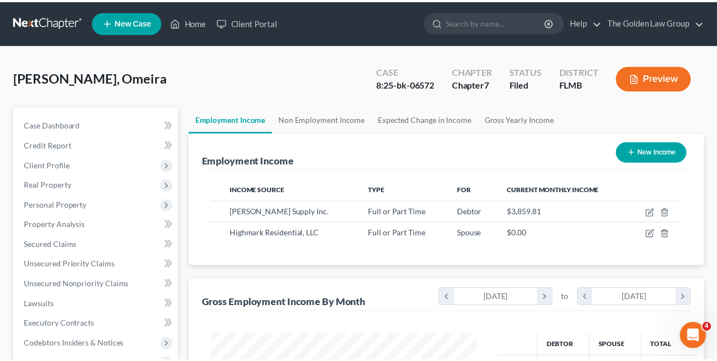
scroll to position [552952, 552862]
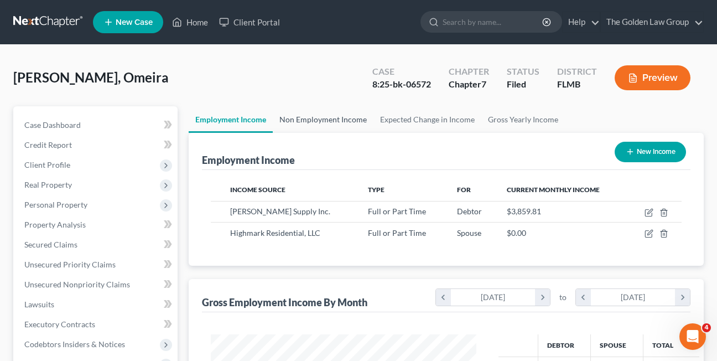
click at [310, 121] on link "Non Employment Income" at bounding box center [323, 119] width 101 height 27
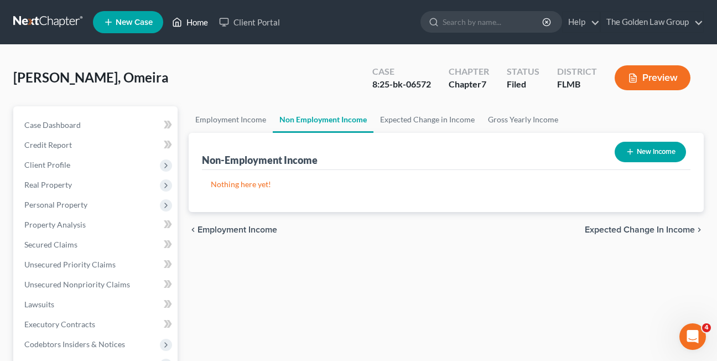
click at [186, 24] on link "Home" at bounding box center [189, 22] width 47 height 20
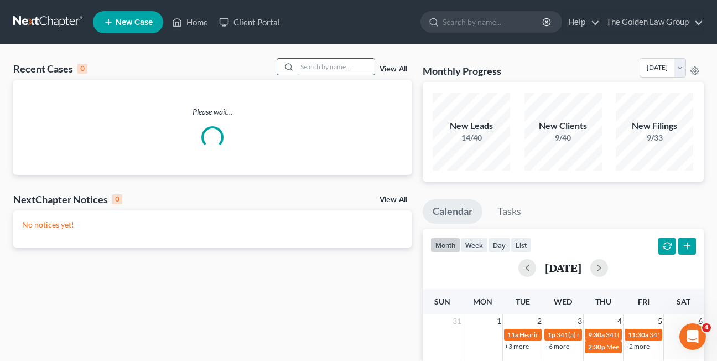
click at [303, 68] on input "search" at bounding box center [335, 67] width 77 height 16
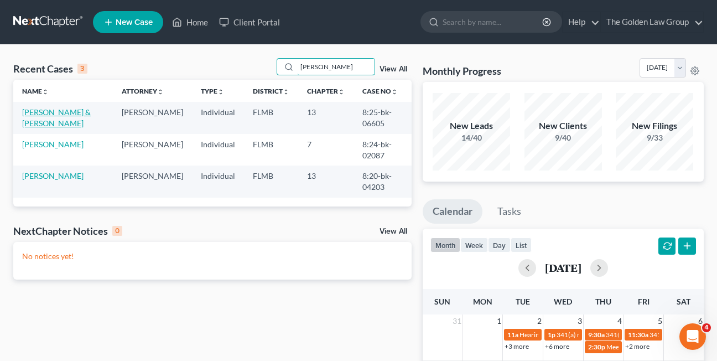
type input "[PERSON_NAME]"
click at [72, 114] on link "[PERSON_NAME] & [PERSON_NAME]" at bounding box center [56, 117] width 69 height 20
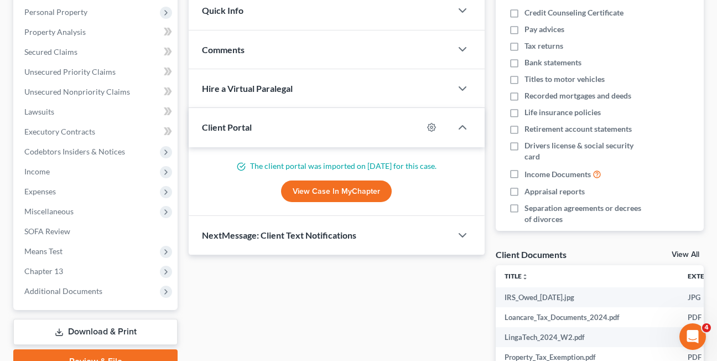
scroll to position [262, 0]
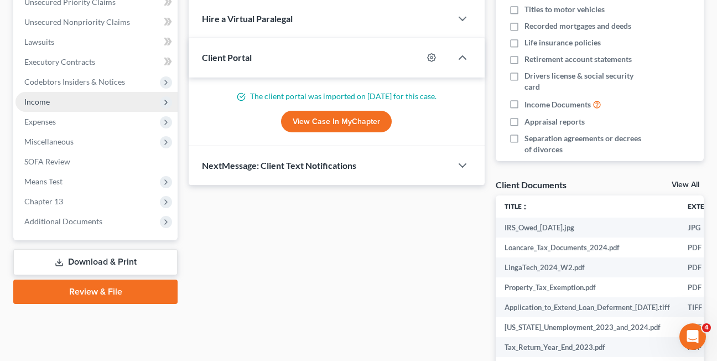
click at [33, 102] on span "Income" at bounding box center [36, 101] width 25 height 9
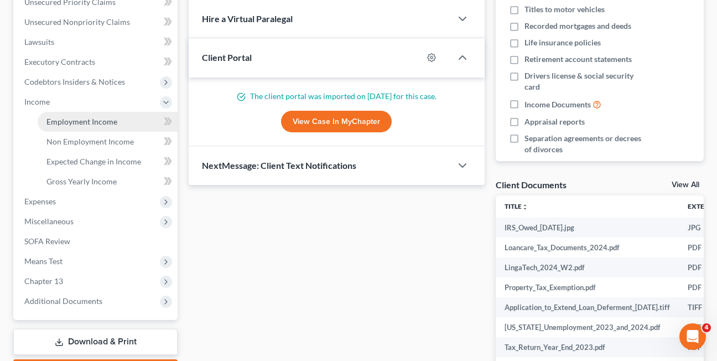
click at [78, 125] on span "Employment Income" at bounding box center [81, 121] width 71 height 9
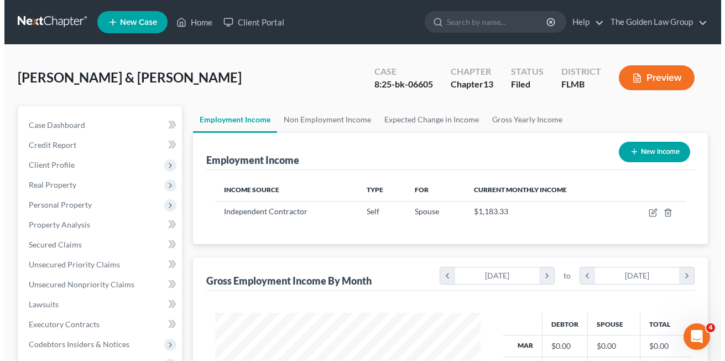
scroll to position [199, 288]
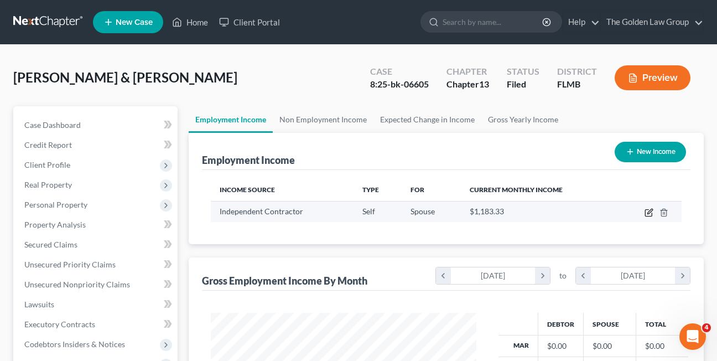
click at [648, 212] on icon "button" at bounding box center [649, 211] width 5 height 5
select select "1"
select select "0"
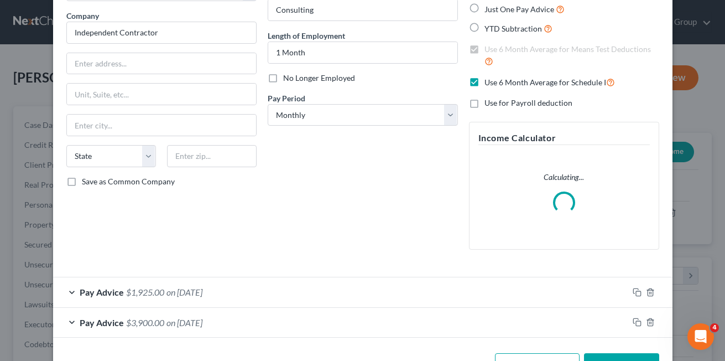
scroll to position [121, 0]
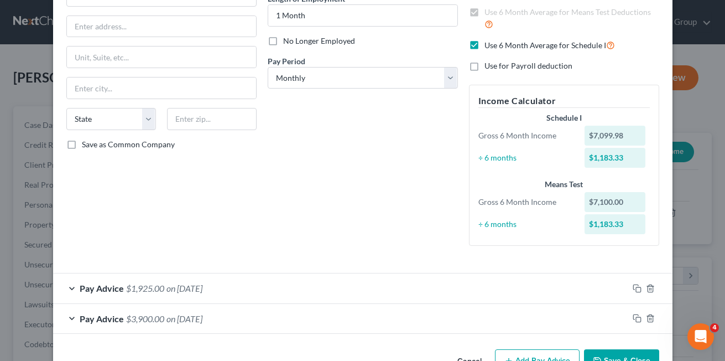
click at [67, 287] on div "Pay Advice $1,925.00 on [DATE]" at bounding box center [340, 287] width 575 height 29
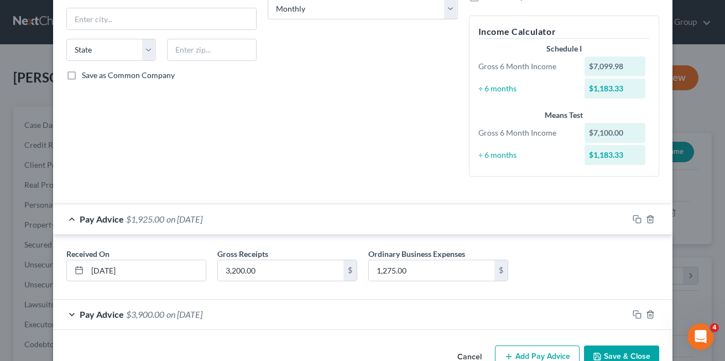
scroll to position [219, 0]
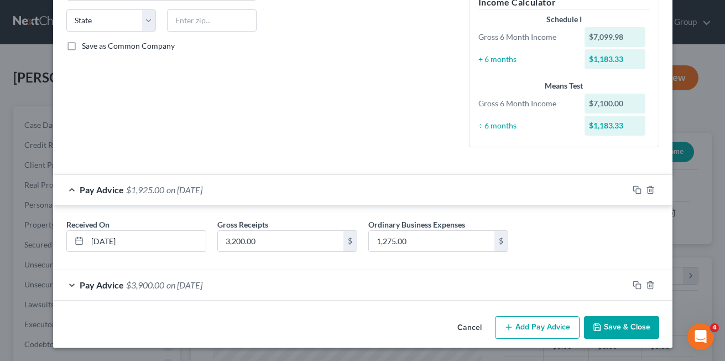
click at [66, 283] on div "Pay Advice $3,900.00 on [DATE]" at bounding box center [340, 284] width 575 height 29
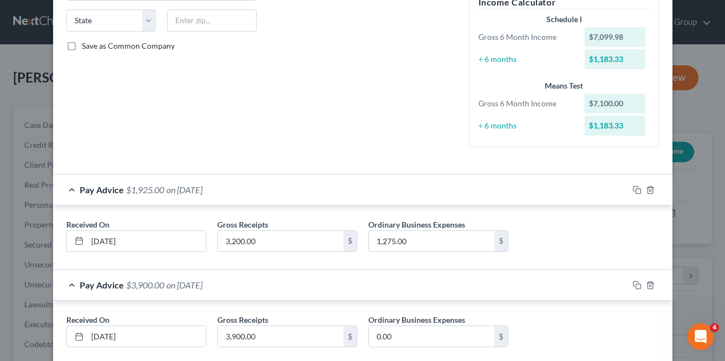
drag, startPoint x: 531, startPoint y: 188, endPoint x: 576, endPoint y: 189, distance: 45.4
click at [531, 188] on div "Pay Advice $1,925.00 on [DATE]" at bounding box center [340, 189] width 575 height 29
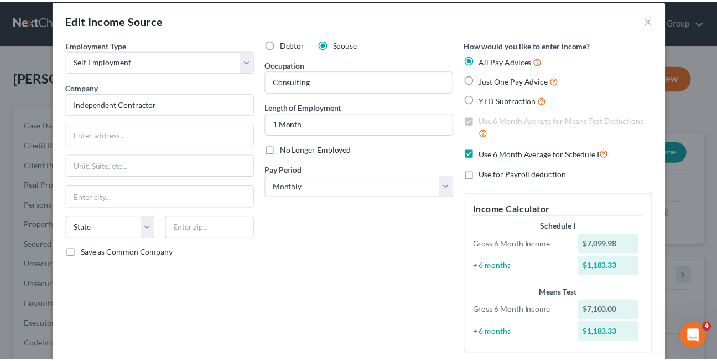
scroll to position [0, 0]
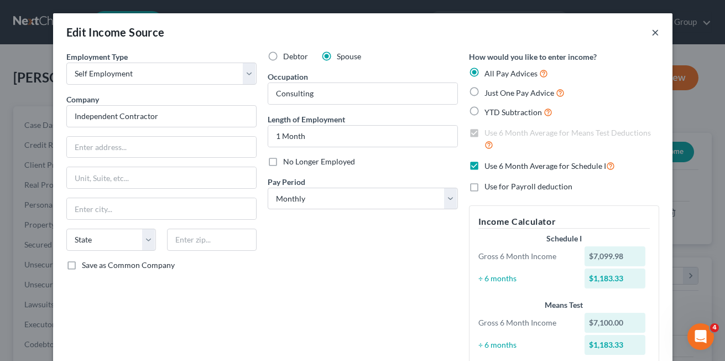
click at [652, 32] on button "×" at bounding box center [656, 31] width 8 height 13
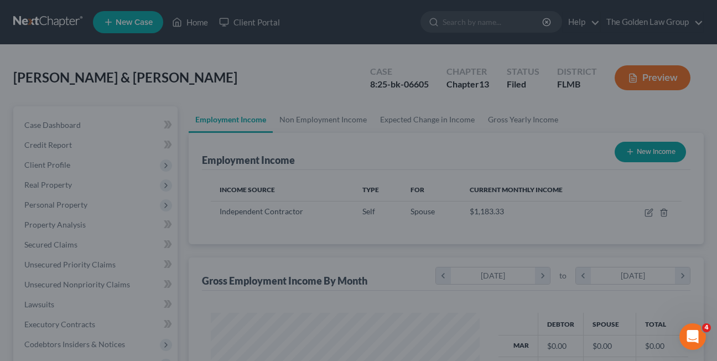
scroll to position [552952, 552862]
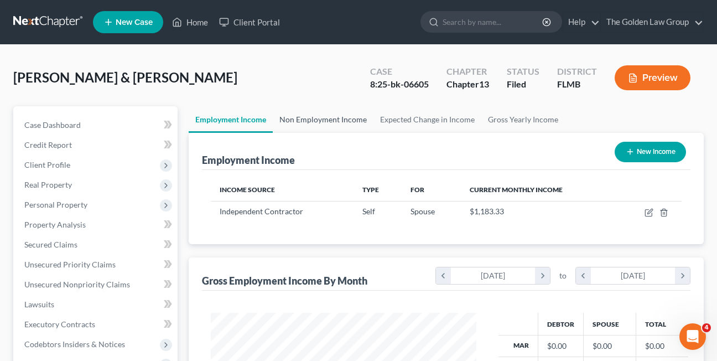
click at [329, 119] on link "Non Employment Income" at bounding box center [323, 119] width 101 height 27
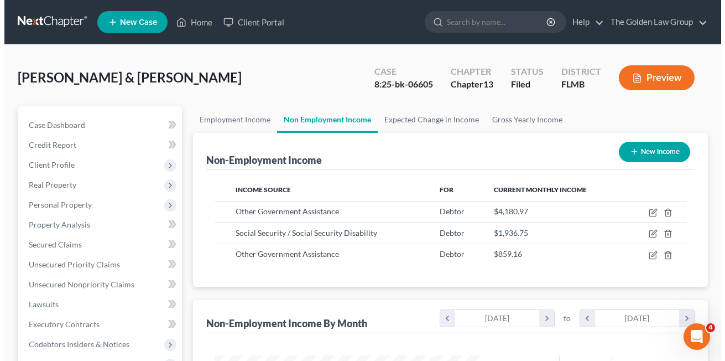
scroll to position [199, 288]
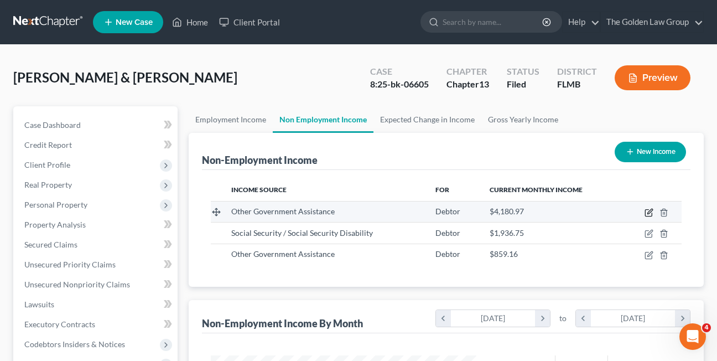
click at [647, 210] on icon "button" at bounding box center [648, 212] width 9 height 9
select select "5"
select select "0"
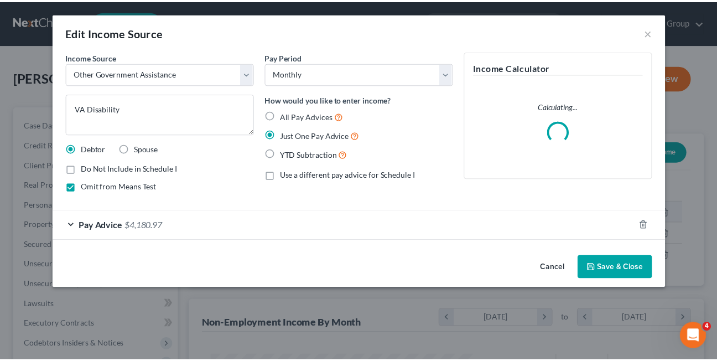
scroll to position [199, 292]
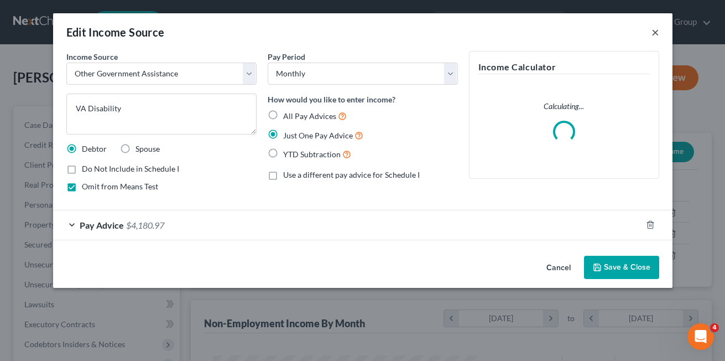
click at [655, 33] on button "×" at bounding box center [656, 31] width 8 height 13
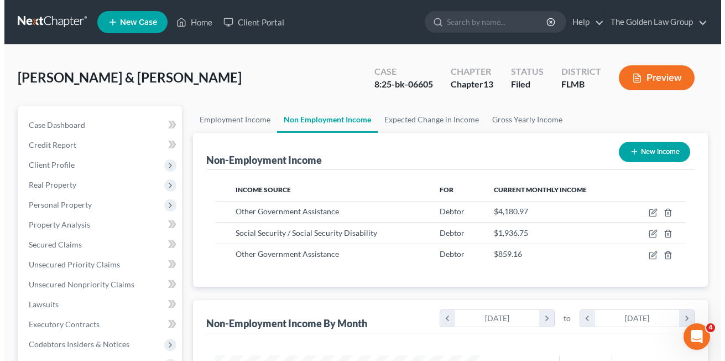
scroll to position [552952, 552862]
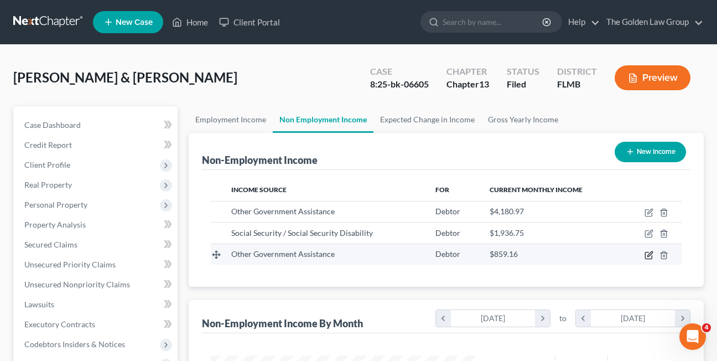
click at [646, 256] on icon "button" at bounding box center [648, 255] width 9 height 9
select select "5"
select select "0"
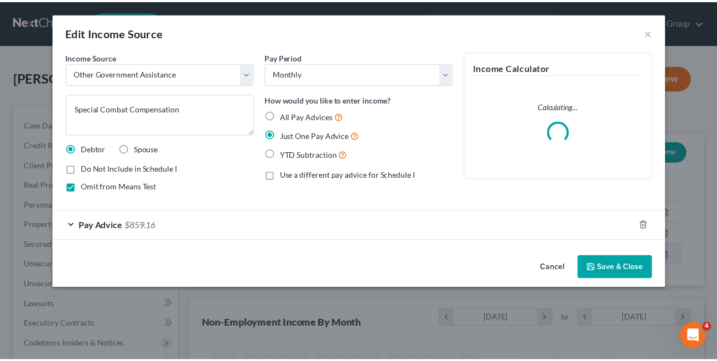
scroll to position [199, 292]
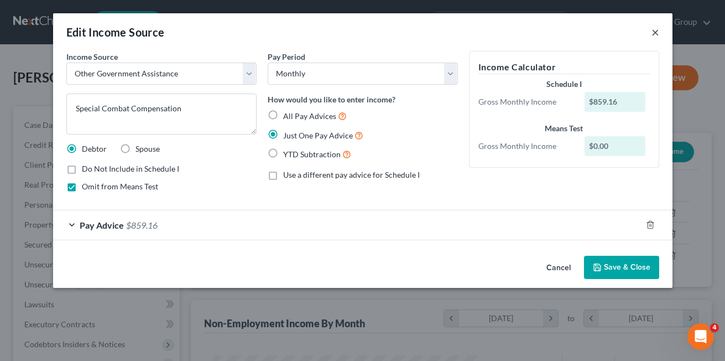
click at [657, 33] on button "×" at bounding box center [656, 31] width 8 height 13
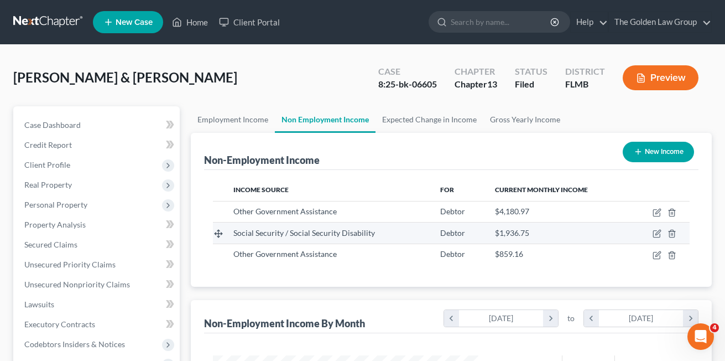
scroll to position [552952, 552862]
click at [651, 231] on icon "button" at bounding box center [648, 233] width 9 height 9
select select "4"
select select "0"
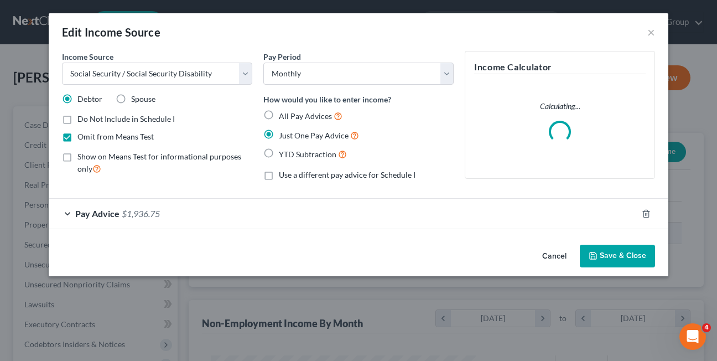
scroll to position [199, 292]
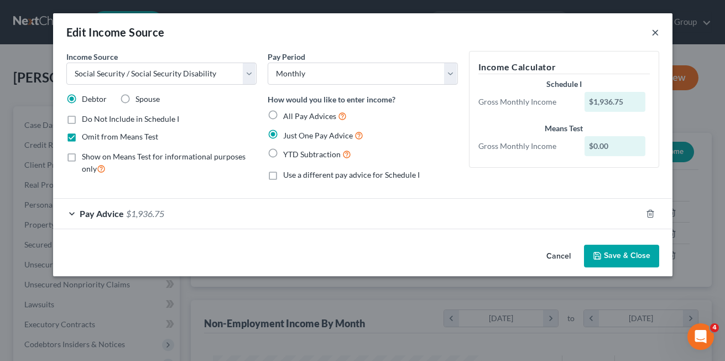
click at [653, 33] on button "×" at bounding box center [656, 31] width 8 height 13
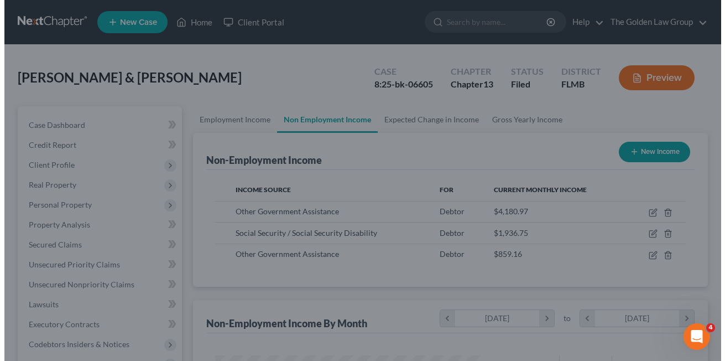
scroll to position [552952, 552862]
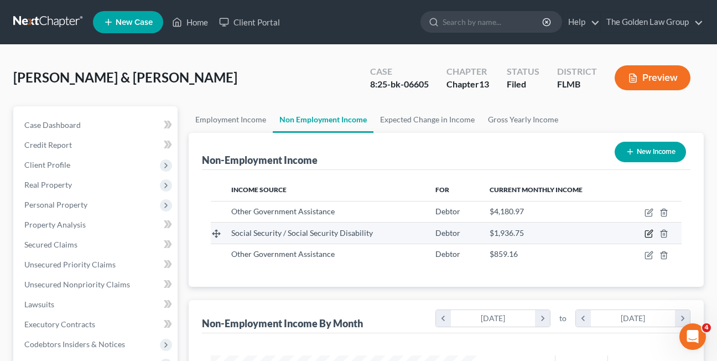
click at [651, 234] on icon "button" at bounding box center [648, 233] width 9 height 9
select select "4"
select select "0"
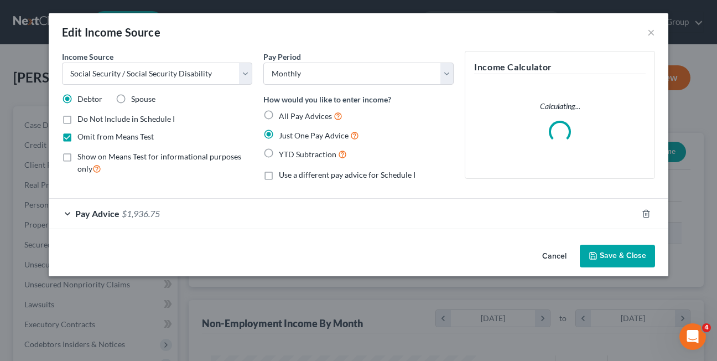
scroll to position [199, 292]
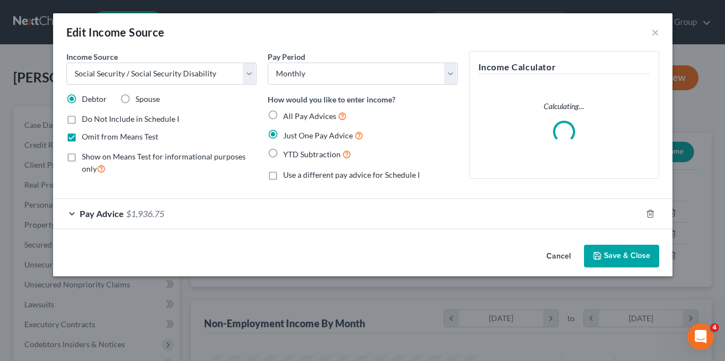
click at [71, 214] on div "Pay Advice $1,936.75" at bounding box center [347, 213] width 589 height 29
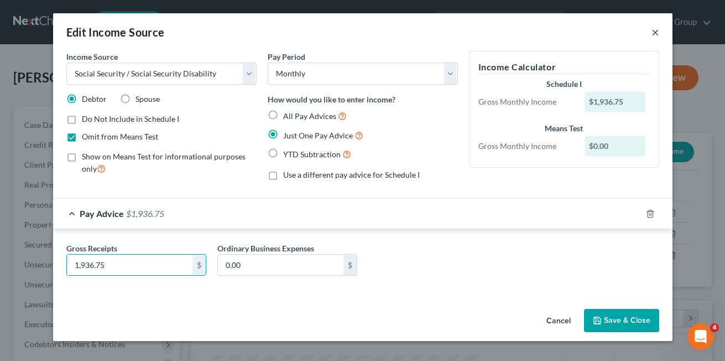
click at [657, 31] on button "×" at bounding box center [656, 31] width 8 height 13
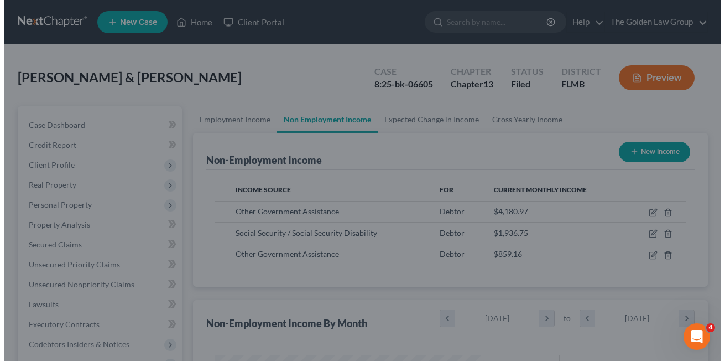
scroll to position [552952, 552862]
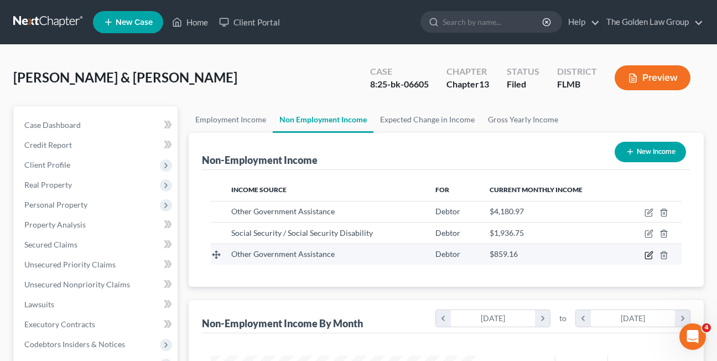
click at [647, 254] on icon "button" at bounding box center [648, 255] width 9 height 9
select select "5"
select select "0"
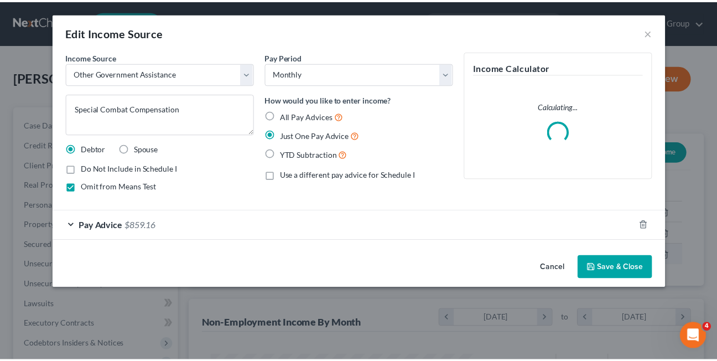
scroll to position [199, 292]
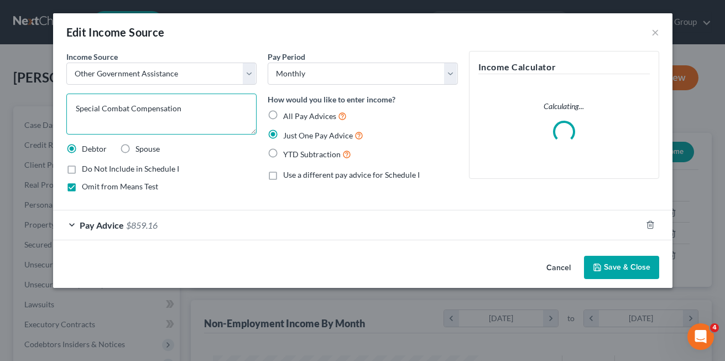
drag, startPoint x: 197, startPoint y: 112, endPoint x: 68, endPoint y: 105, distance: 129.6
click at [68, 105] on textarea "Special Combat Compensation" at bounding box center [161, 113] width 190 height 41
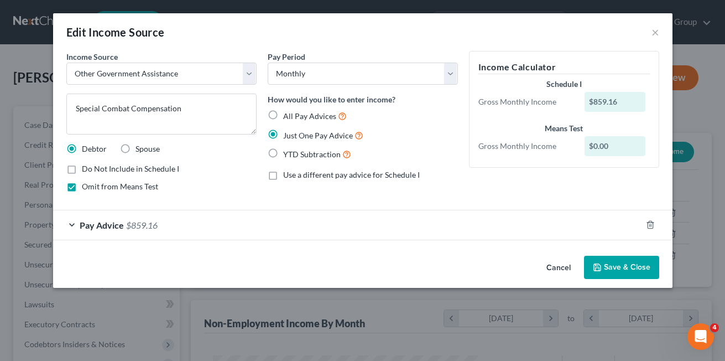
click at [71, 223] on div "Pay Advice $859.16" at bounding box center [347, 224] width 589 height 29
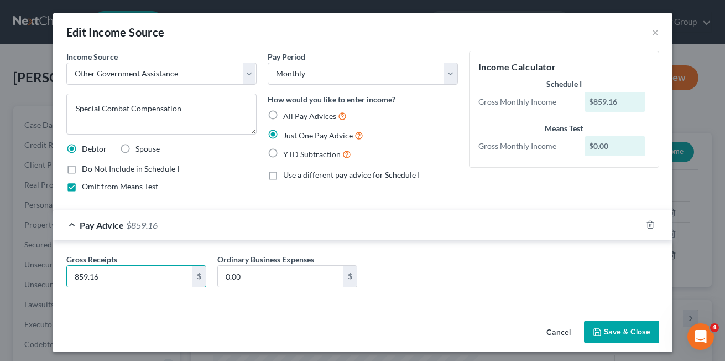
click at [553, 334] on button "Cancel" at bounding box center [559, 332] width 42 height 22
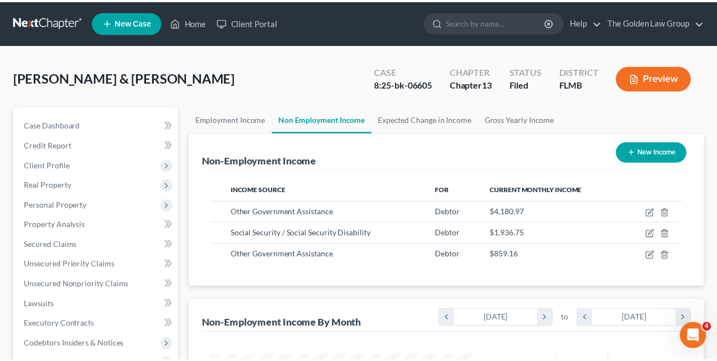
scroll to position [552952, 552862]
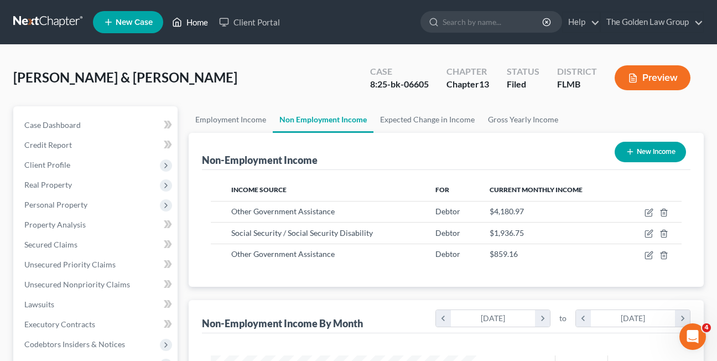
click at [195, 23] on link "Home" at bounding box center [189, 22] width 47 height 20
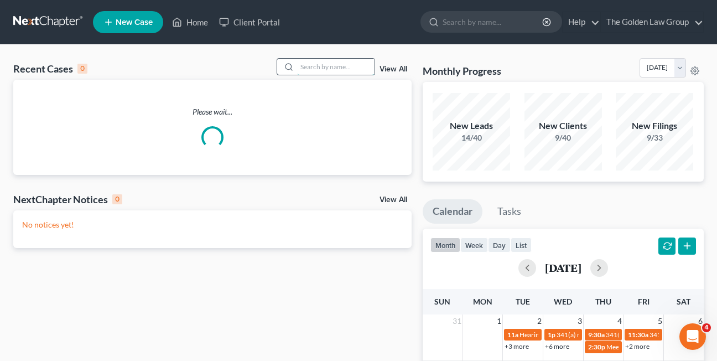
click at [311, 68] on input "search" at bounding box center [335, 67] width 77 height 16
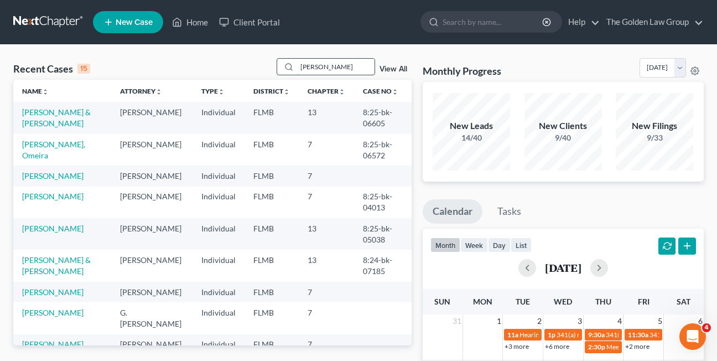
type input "[PERSON_NAME]"
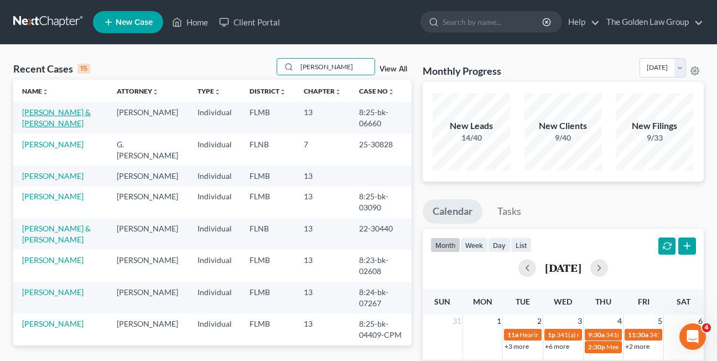
click at [37, 123] on link "[PERSON_NAME] & [PERSON_NAME]" at bounding box center [56, 117] width 69 height 20
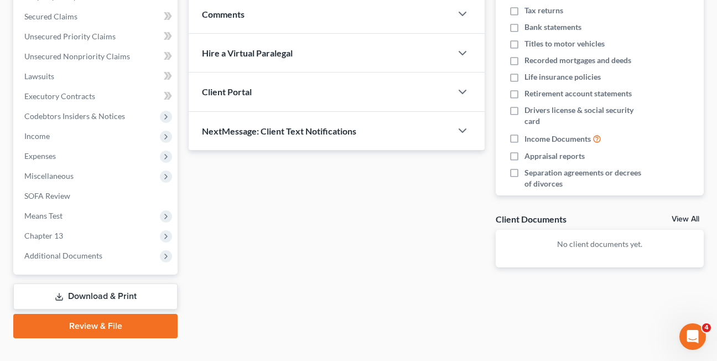
scroll to position [247, 0]
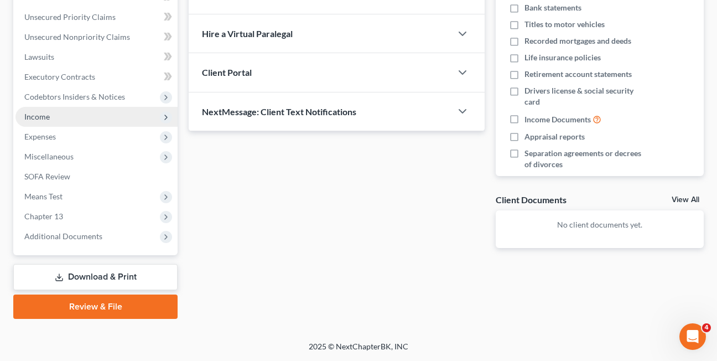
click at [40, 116] on span "Income" at bounding box center [36, 116] width 25 height 9
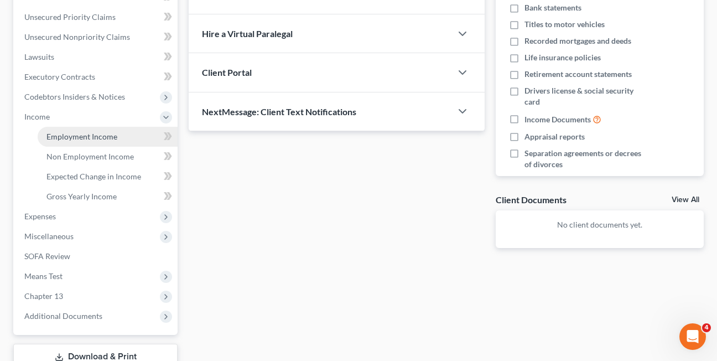
click at [95, 138] on span "Employment Income" at bounding box center [81, 136] width 71 height 9
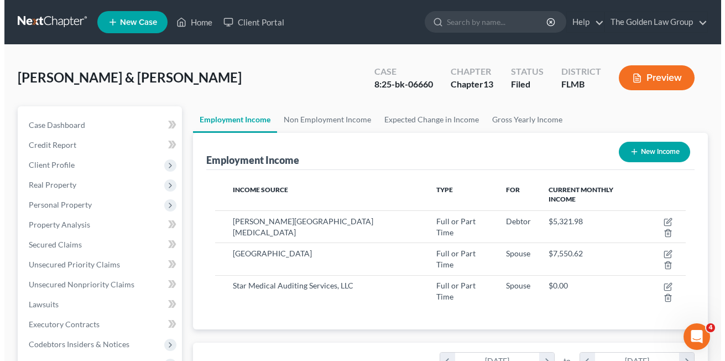
scroll to position [199, 288]
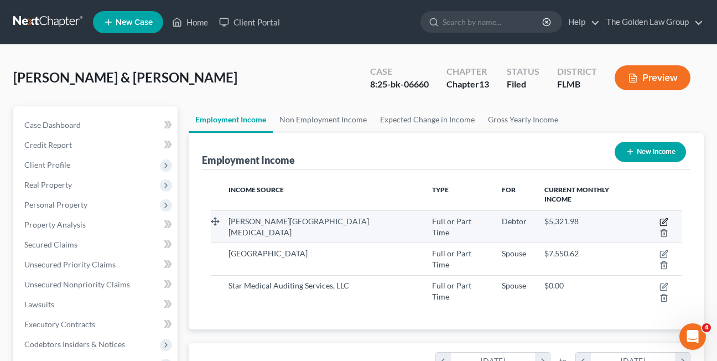
click at [659, 217] on icon "button" at bounding box center [663, 221] width 9 height 9
select select "0"
select select "9"
select select "2"
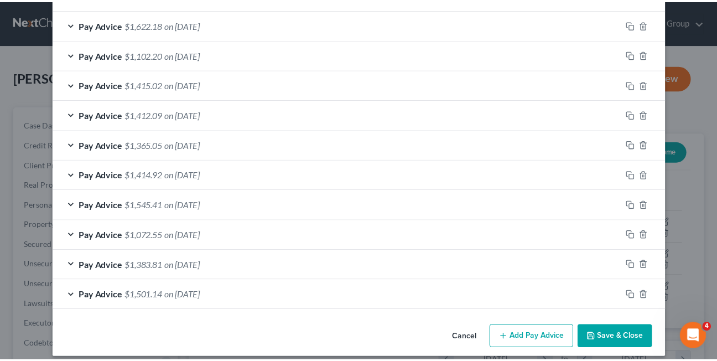
scroll to position [487, 0]
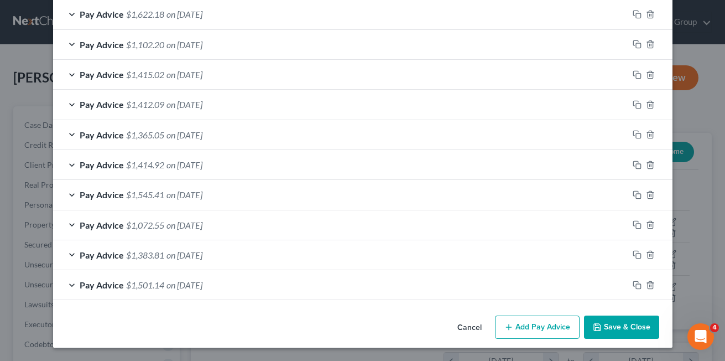
click at [475, 330] on button "Cancel" at bounding box center [470, 327] width 42 height 22
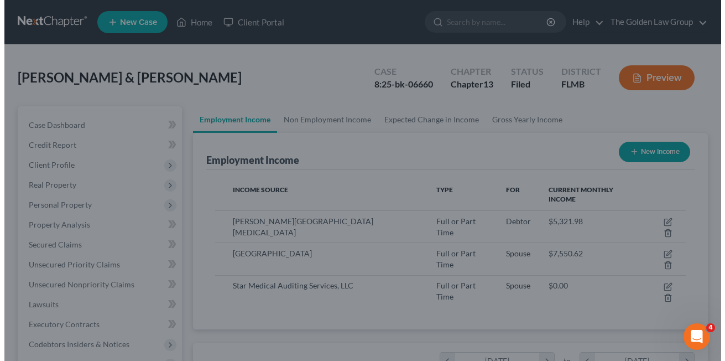
scroll to position [552952, 552862]
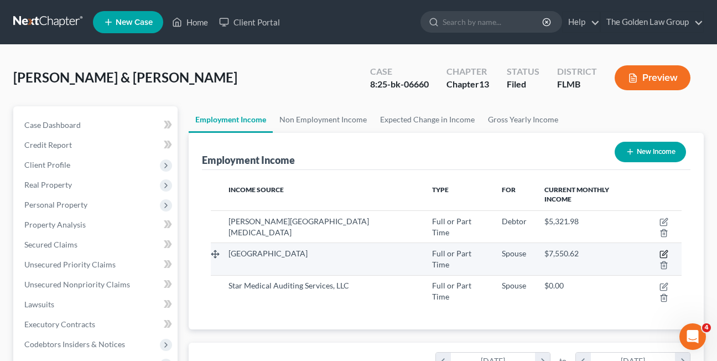
click at [662, 251] on icon "button" at bounding box center [664, 253] width 5 height 5
select select "0"
select select "21"
select select "2"
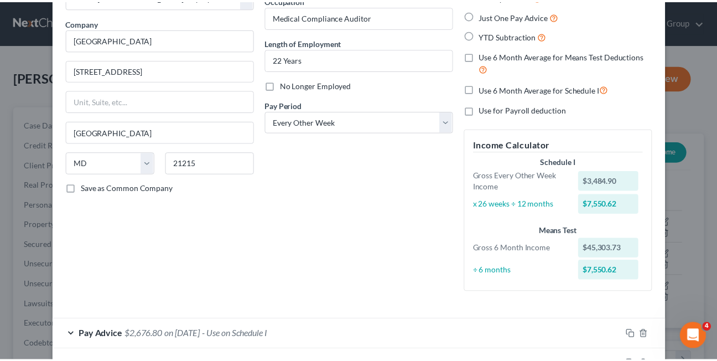
scroll to position [0, 0]
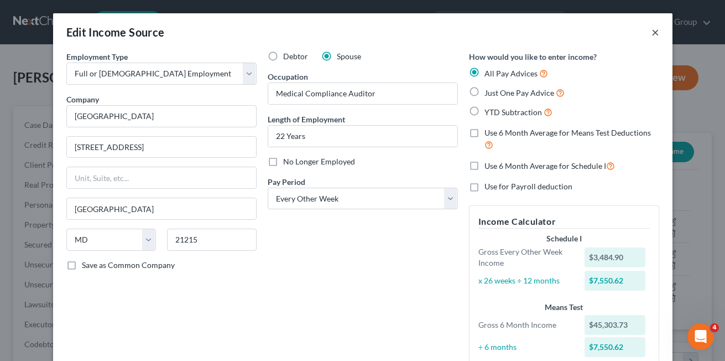
click at [652, 30] on button "×" at bounding box center [656, 31] width 8 height 13
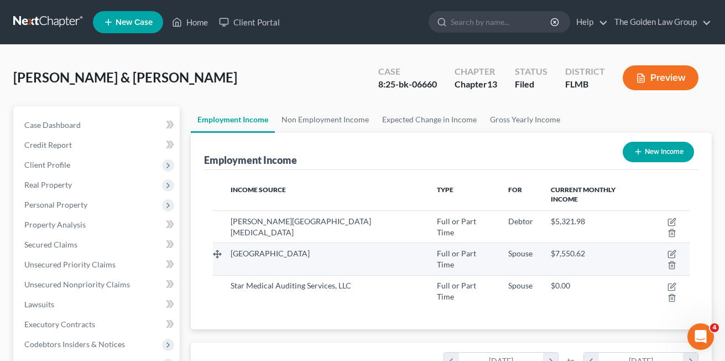
scroll to position [552952, 552862]
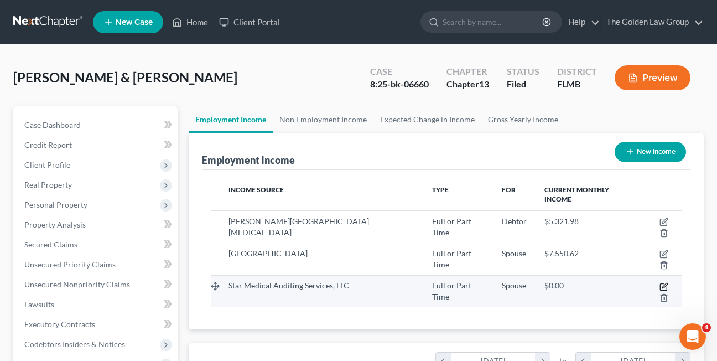
click at [659, 282] on icon "button" at bounding box center [663, 286] width 9 height 9
select select "0"
select select "12"
select select "2"
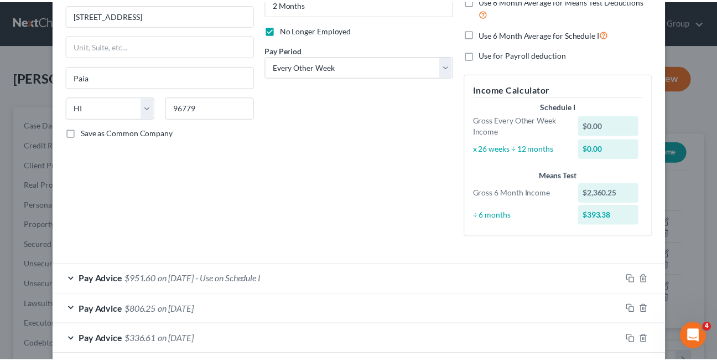
scroll to position [186, 0]
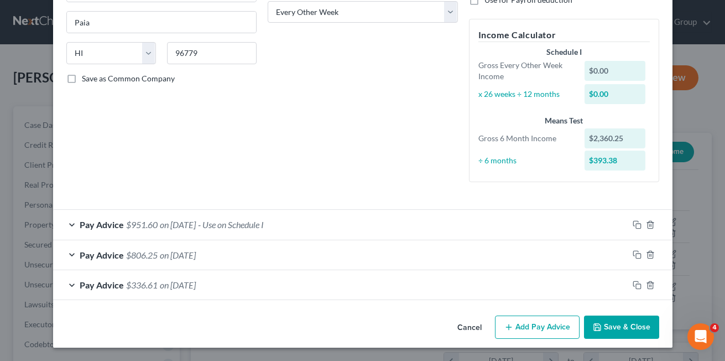
click at [456, 326] on button "Cancel" at bounding box center [470, 327] width 42 height 22
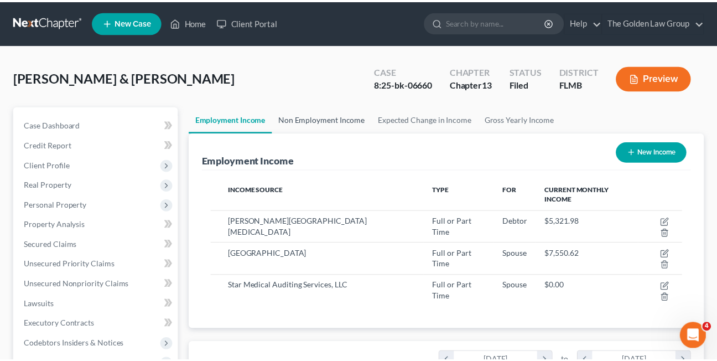
scroll to position [552952, 552862]
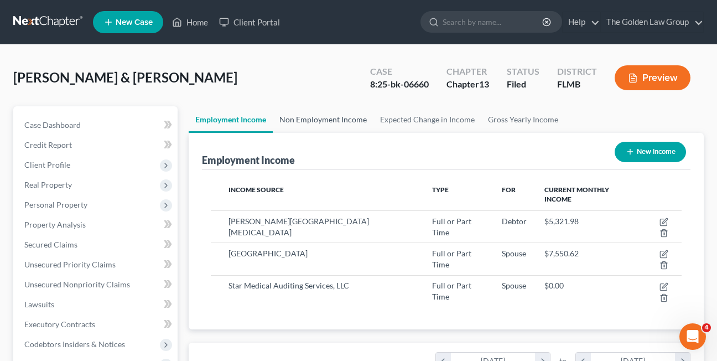
click at [321, 121] on link "Non Employment Income" at bounding box center [323, 119] width 101 height 27
